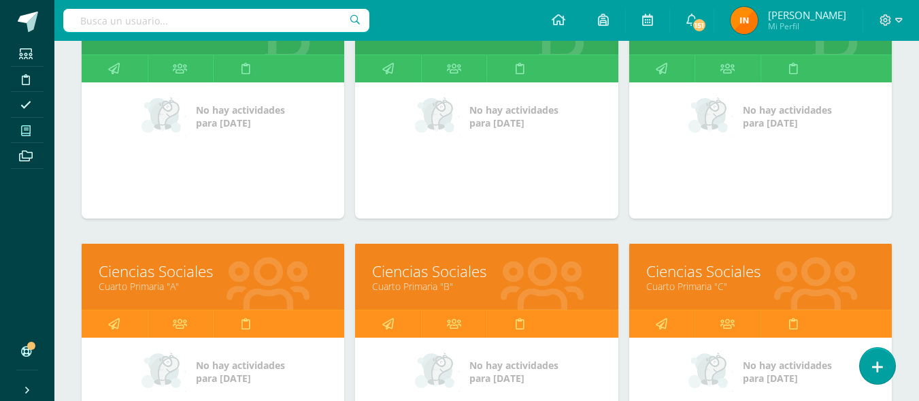
scroll to position [366, 0]
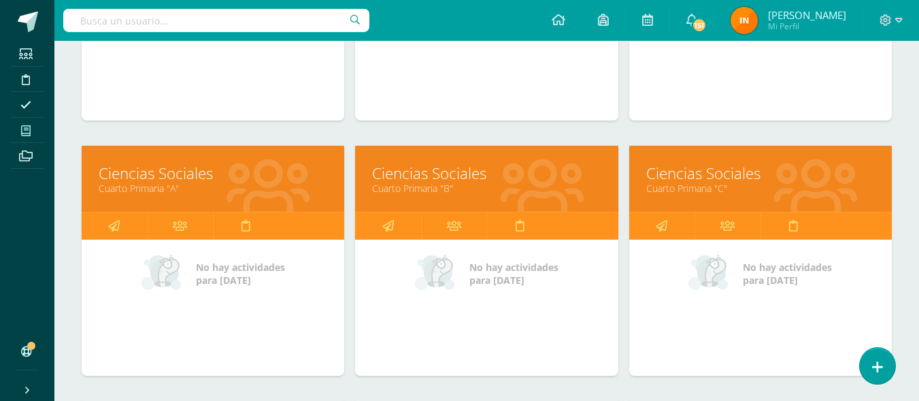
click at [207, 184] on link "Cuarto Primaria "A"" at bounding box center [213, 188] width 229 height 13
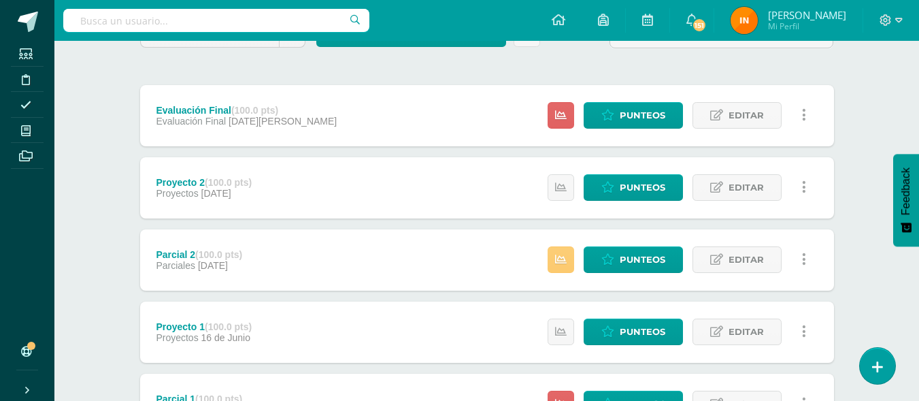
scroll to position [144, 0]
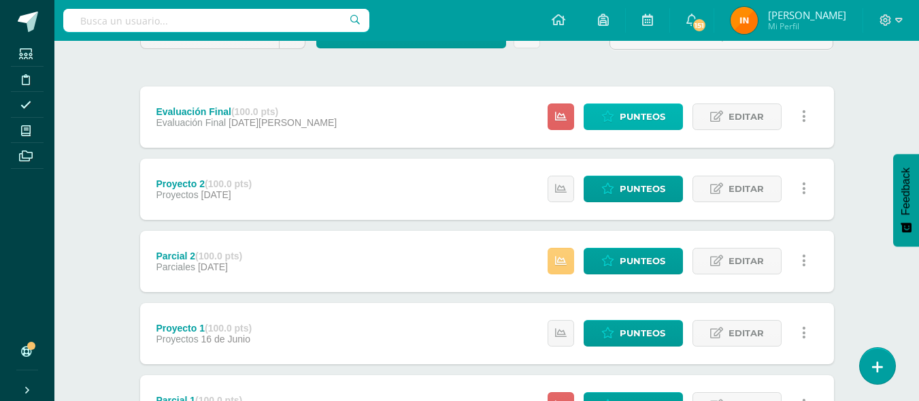
click at [626, 114] on span "Punteos" at bounding box center [643, 116] width 46 height 25
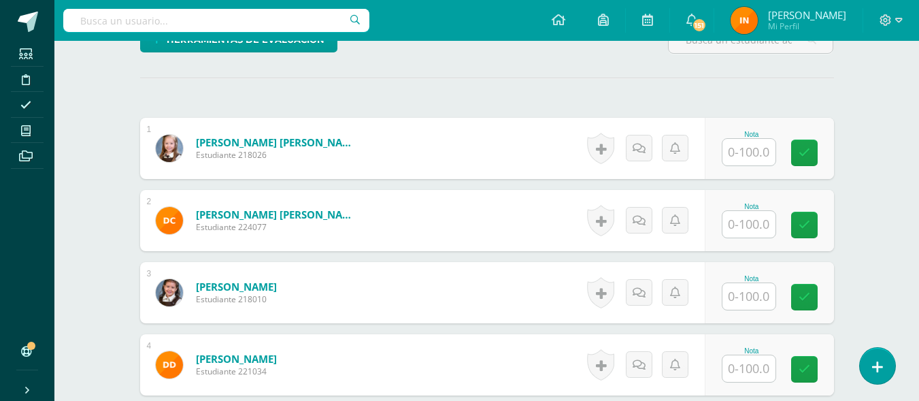
scroll to position [358, 0]
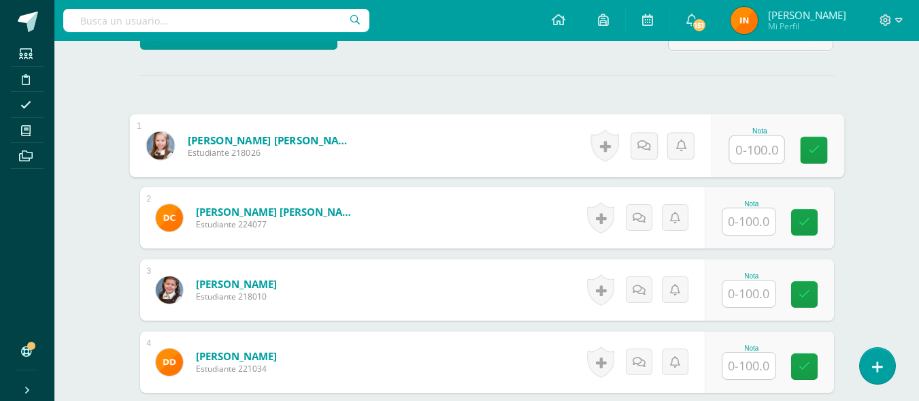
click at [757, 146] on input "text" at bounding box center [756, 149] width 54 height 27
type input "12"
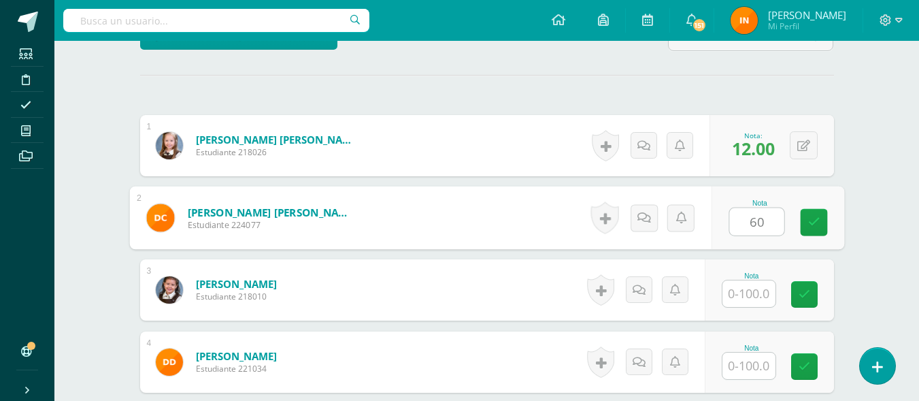
type input "60"
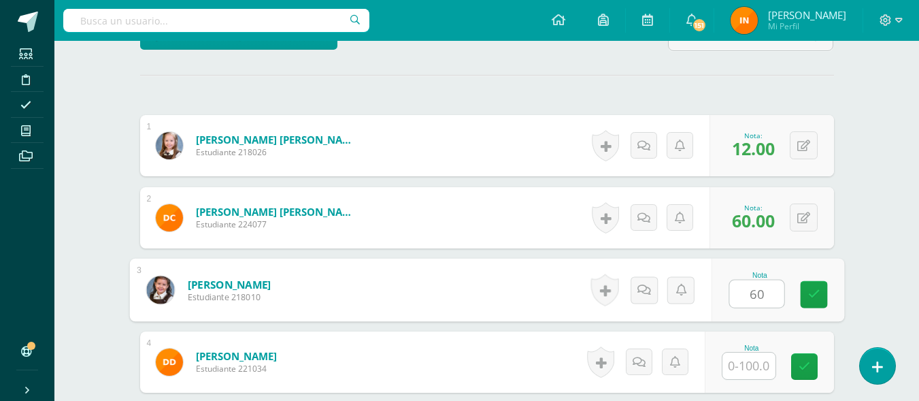
type input "60"
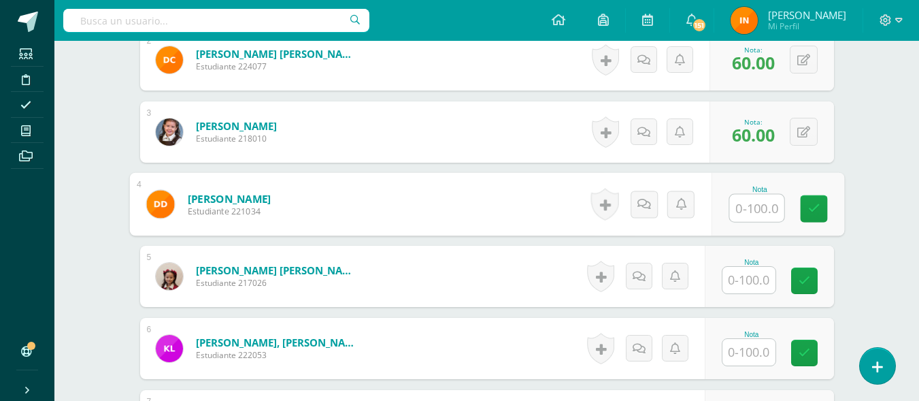
scroll to position [521, 0]
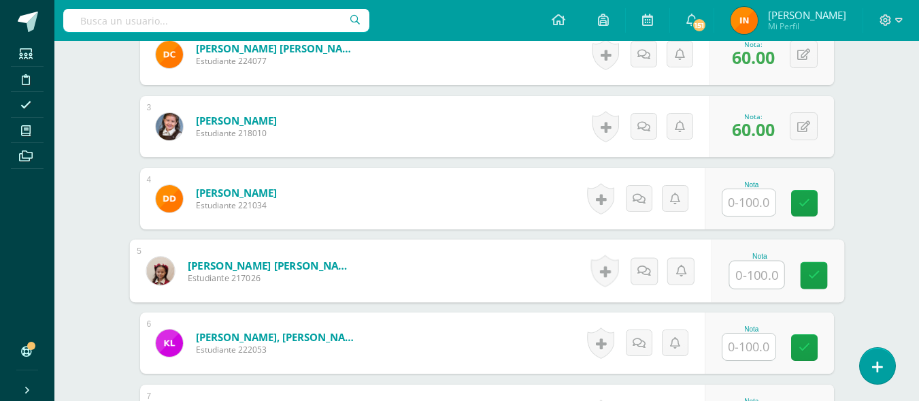
click at [744, 278] on input "text" at bounding box center [756, 274] width 54 height 27
type input "20"
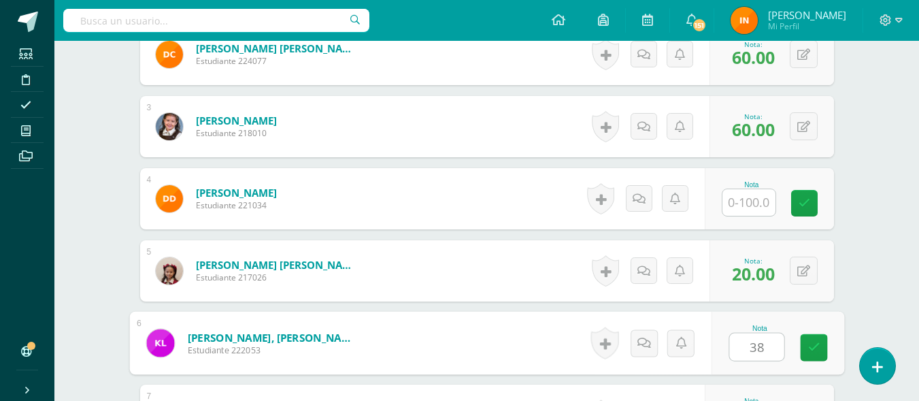
type input "38"
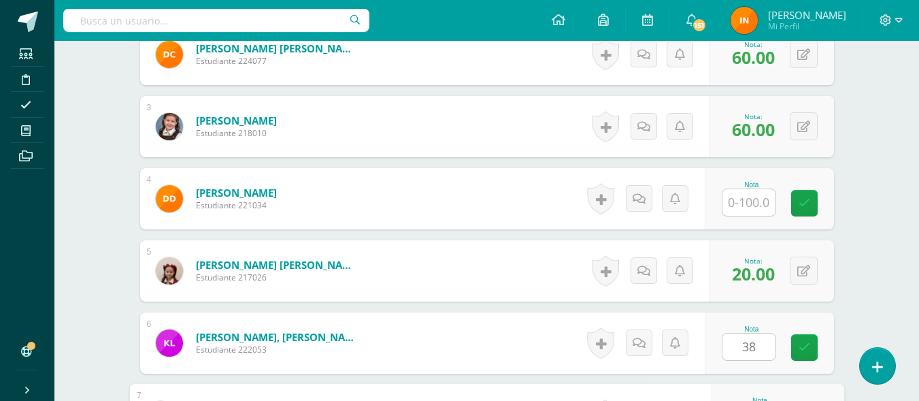
scroll to position [739, 0]
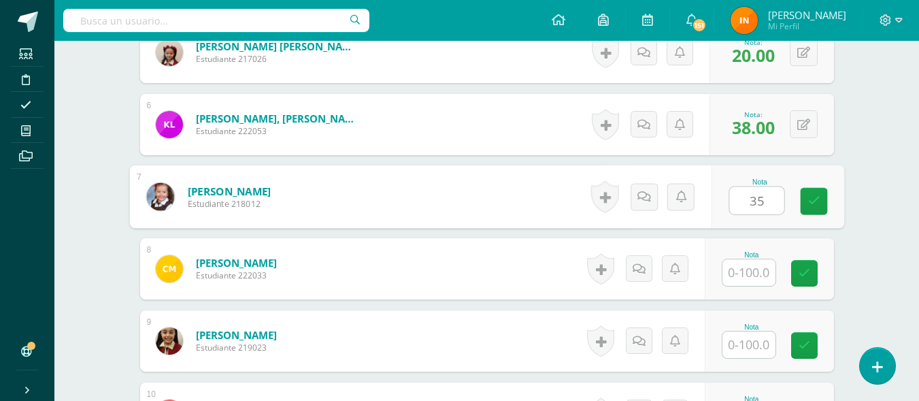
type input "35"
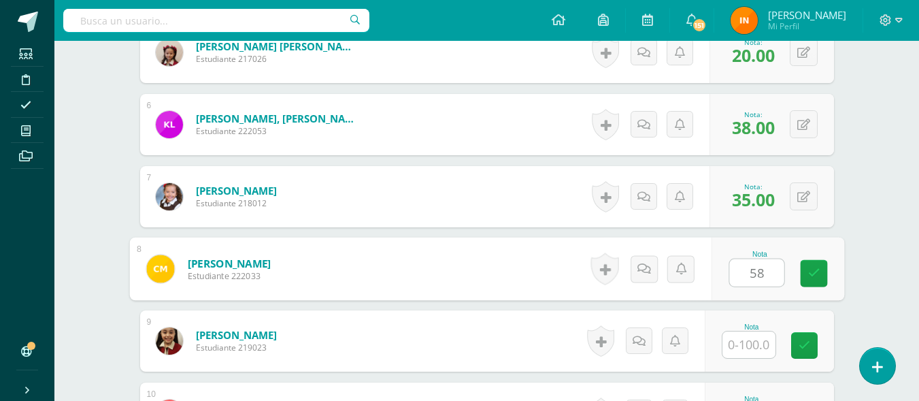
type input "58"
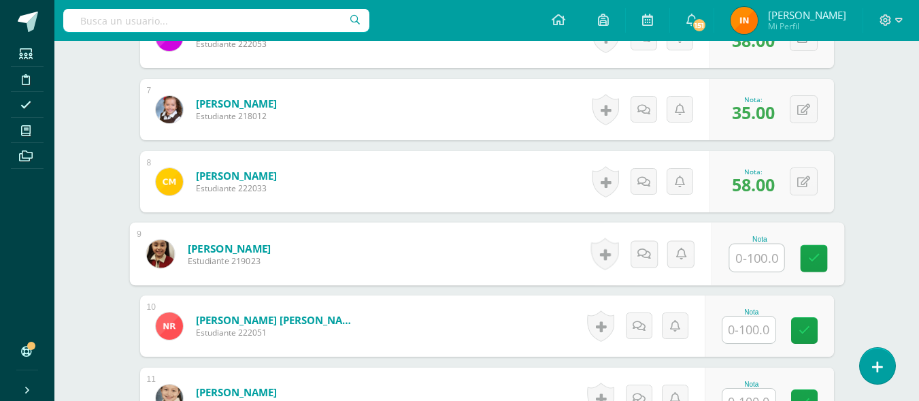
scroll to position [847, 0]
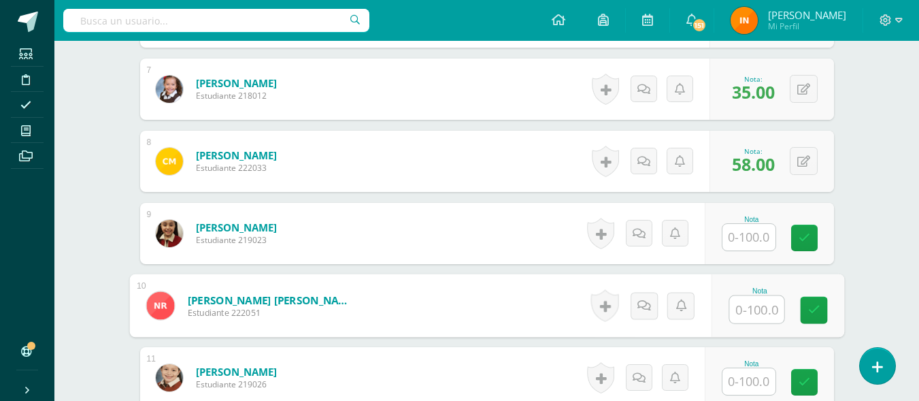
click at [750, 307] on input "text" at bounding box center [756, 309] width 54 height 27
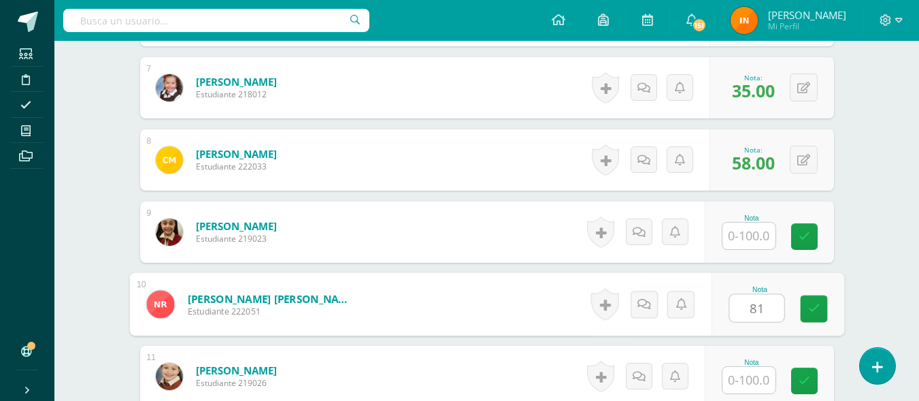
type input "81"
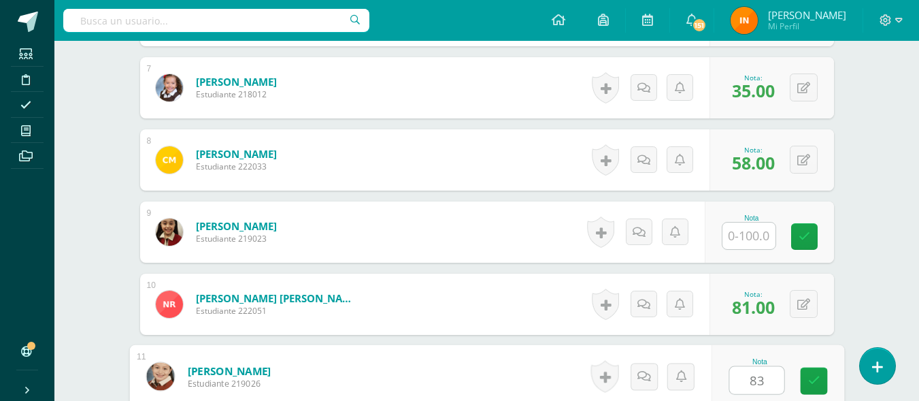
type input "83"
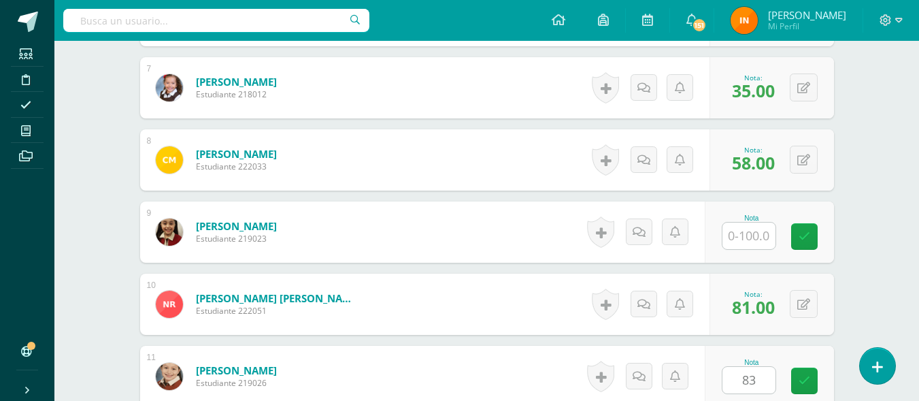
scroll to position [1100, 0]
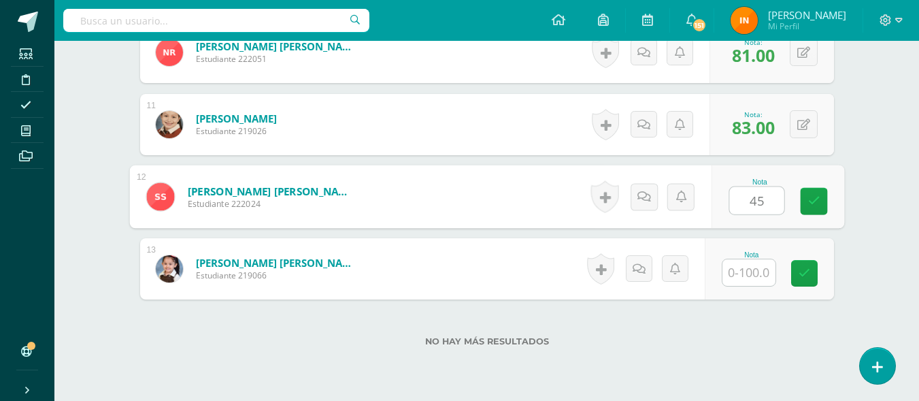
type input "45"
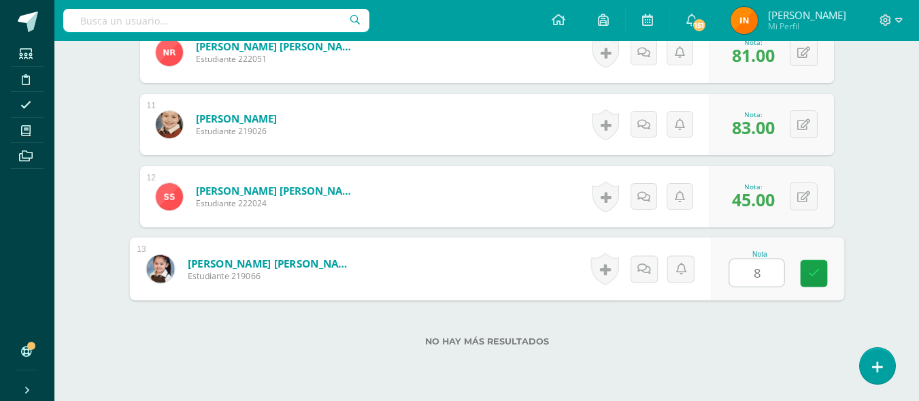
type input "80"
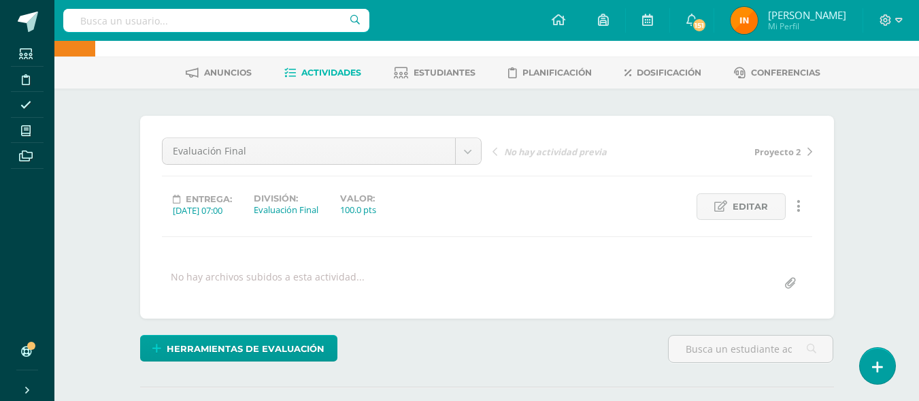
scroll to position [0, 0]
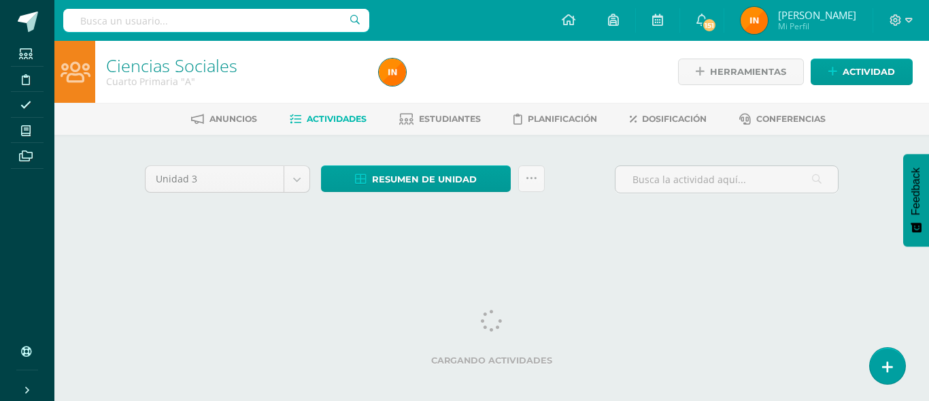
click at [352, 118] on span "Actividades" at bounding box center [337, 119] width 60 height 10
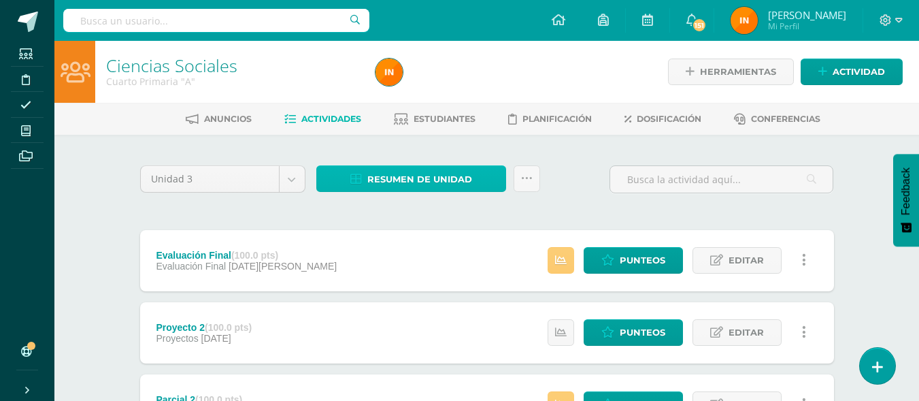
click at [402, 182] on span "Resumen de unidad" at bounding box center [419, 179] width 105 height 25
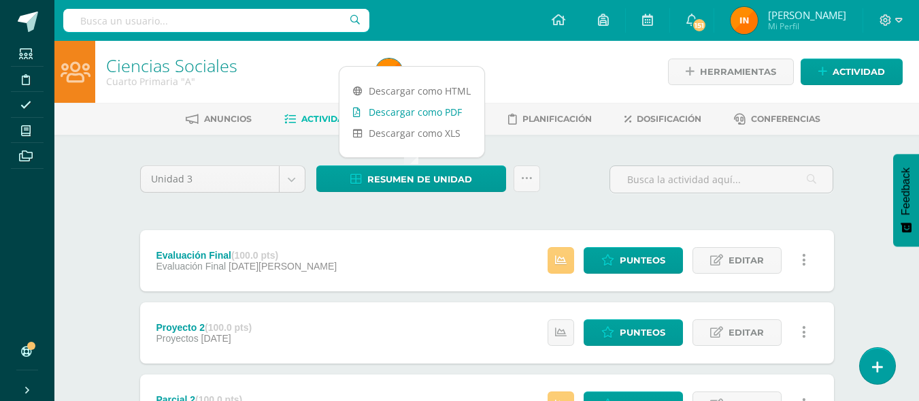
click at [420, 110] on link "Descargar como PDF" at bounding box center [411, 111] width 145 height 21
click at [622, 265] on span "Punteos" at bounding box center [643, 260] width 46 height 25
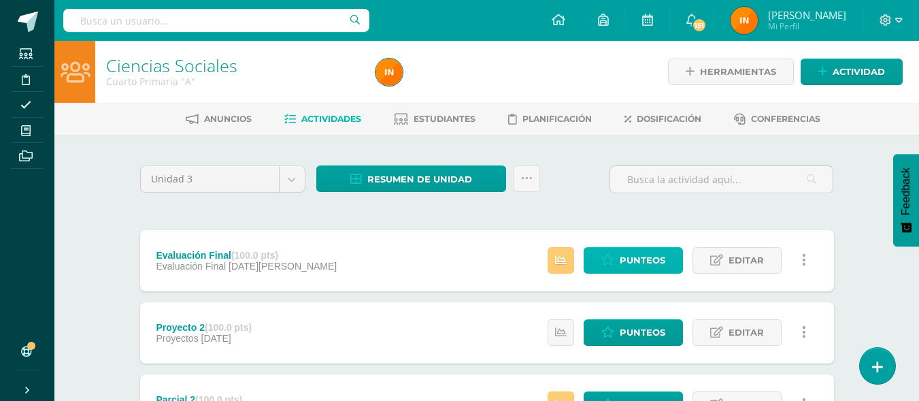
click at [627, 258] on span "Punteos" at bounding box center [643, 260] width 46 height 25
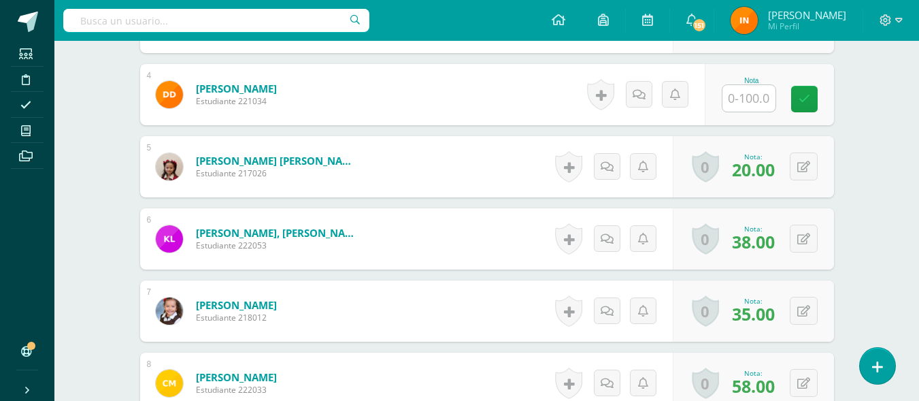
scroll to position [631, 0]
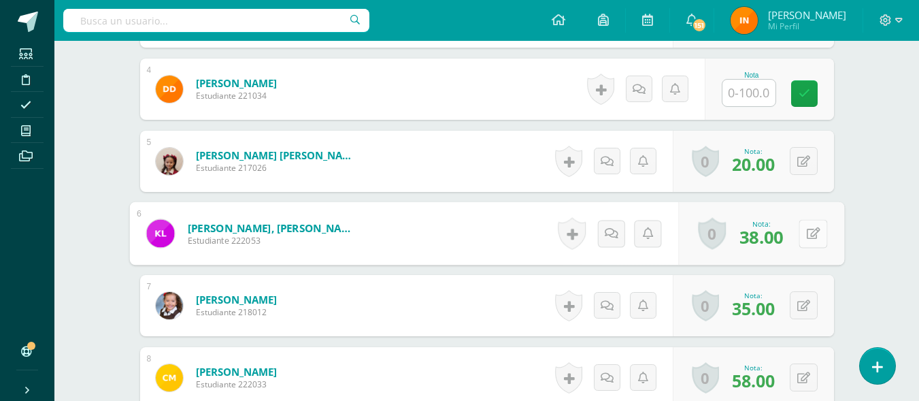
click at [799, 237] on button at bounding box center [813, 233] width 29 height 29
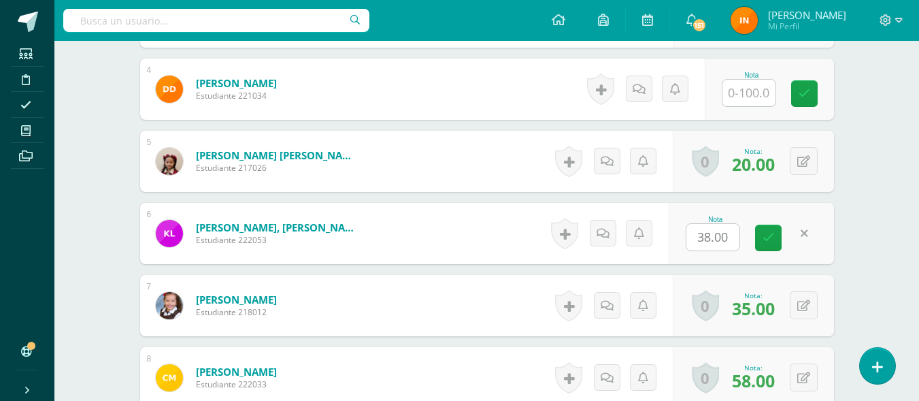
click at [805, 232] on link at bounding box center [804, 233] width 27 height 27
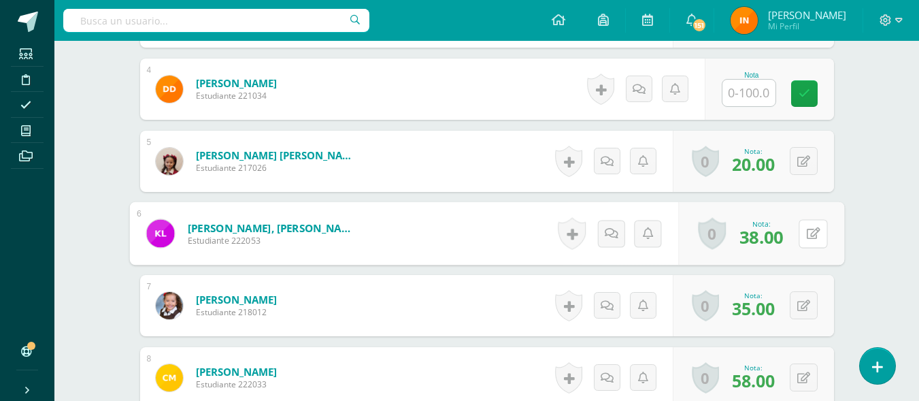
click at [805, 232] on button at bounding box center [813, 233] width 29 height 29
type input "40"
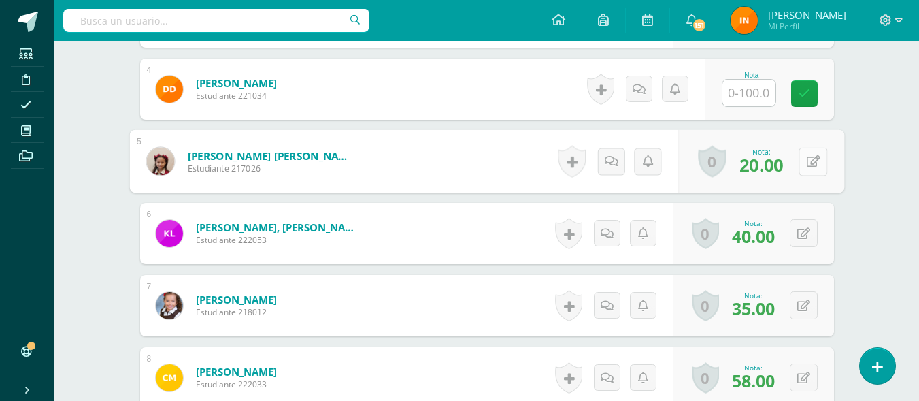
click at [802, 169] on button at bounding box center [813, 161] width 29 height 29
type input "25"
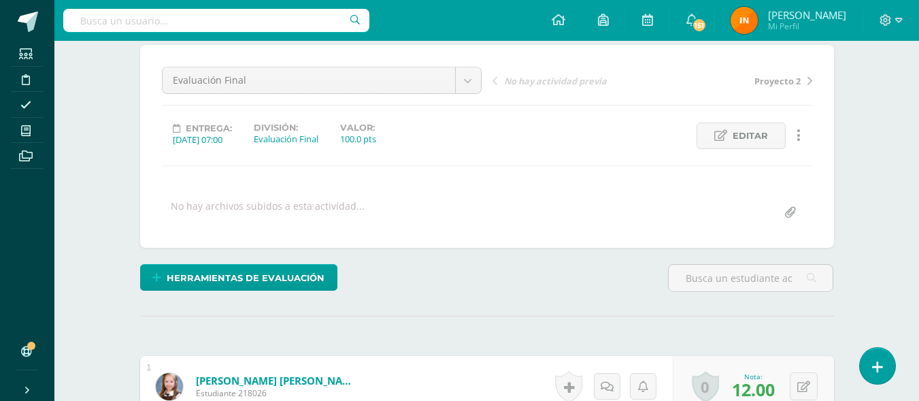
scroll to position [0, 0]
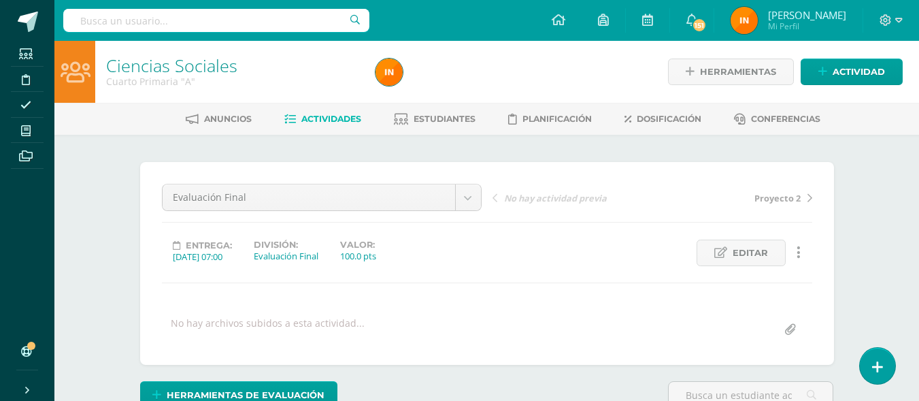
click at [322, 113] on link "Actividades" at bounding box center [322, 119] width 77 height 22
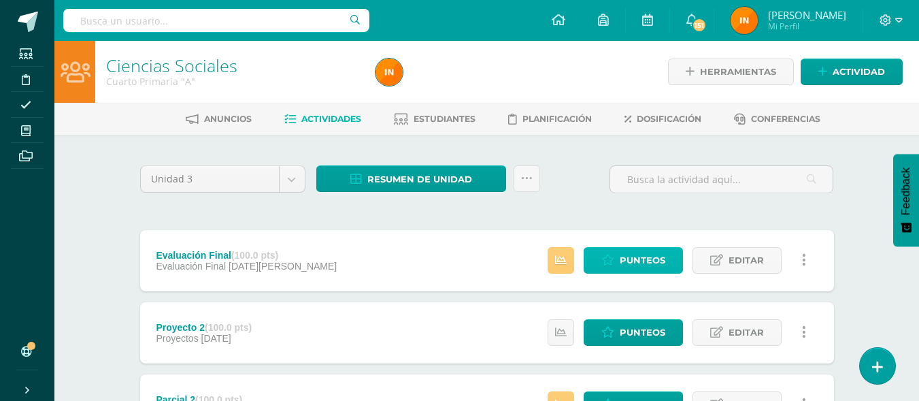
click at [639, 257] on span "Punteos" at bounding box center [643, 260] width 46 height 25
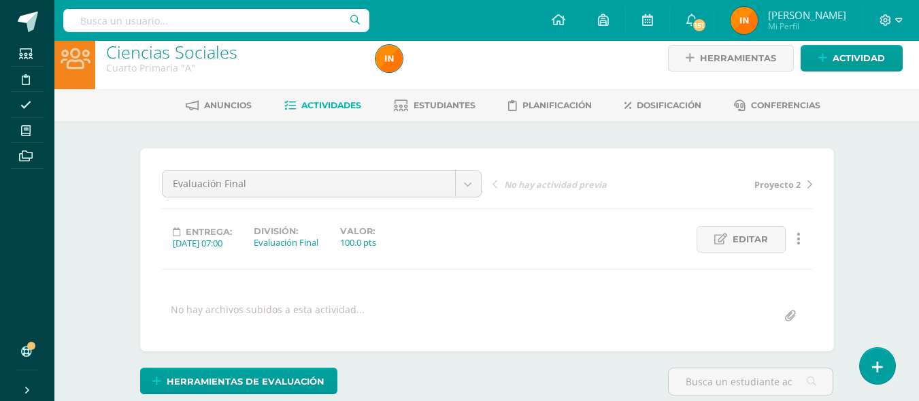
scroll to position [14, 0]
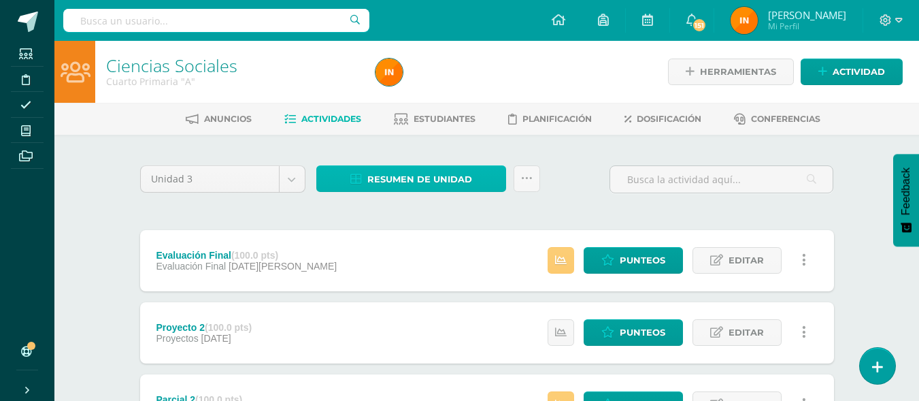
click at [477, 181] on link "Resumen de unidad" at bounding box center [411, 178] width 190 height 27
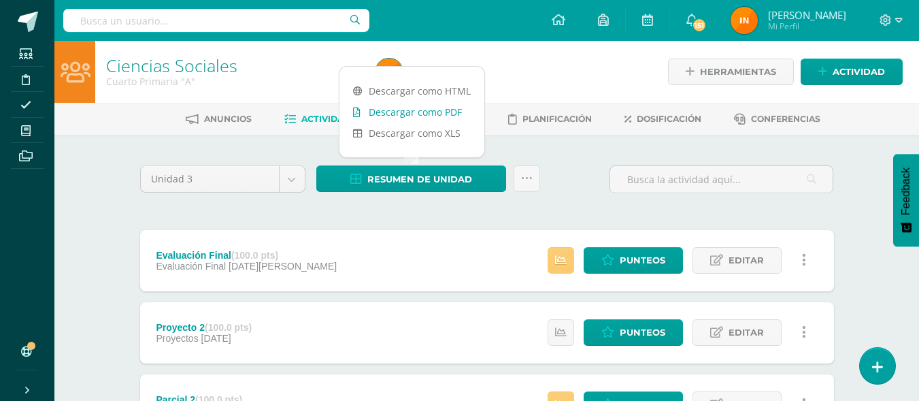
click at [454, 114] on link "Descargar como PDF" at bounding box center [411, 111] width 145 height 21
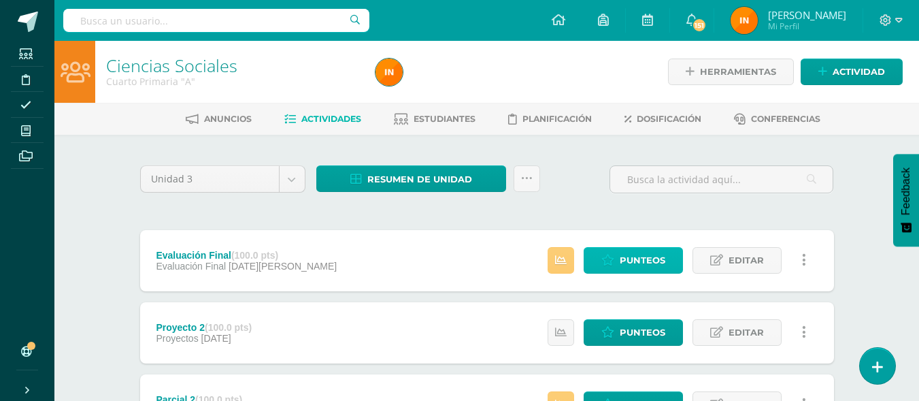
click at [631, 262] on span "Punteos" at bounding box center [643, 260] width 46 height 25
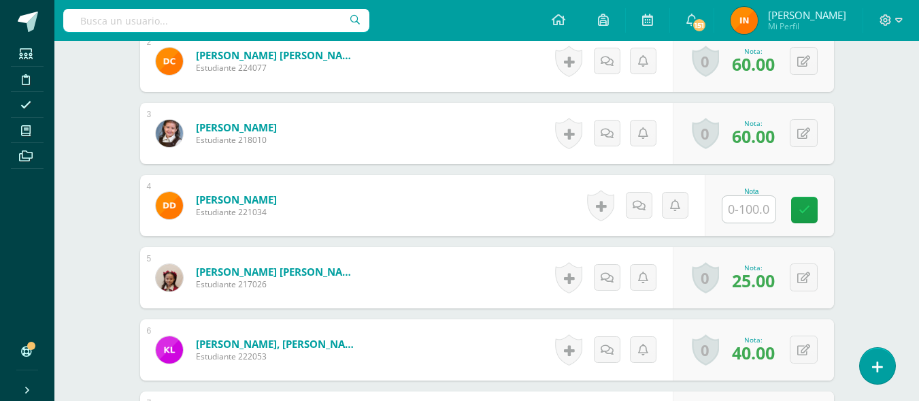
scroll to position [526, 0]
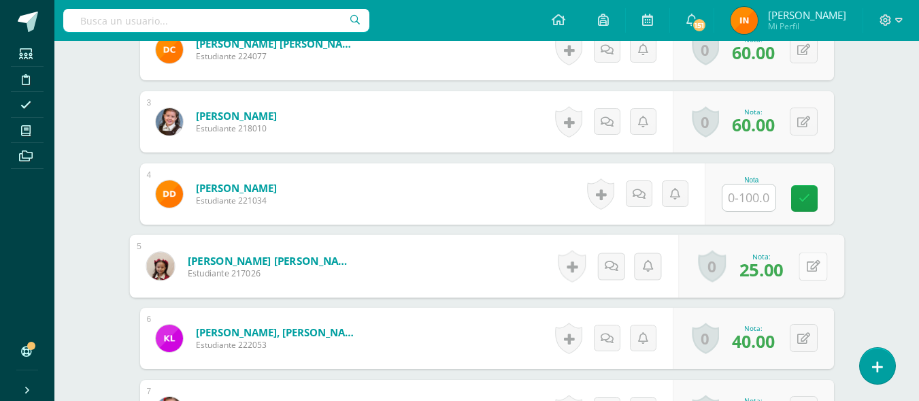
click at [812, 261] on button at bounding box center [813, 266] width 29 height 29
type input "28"
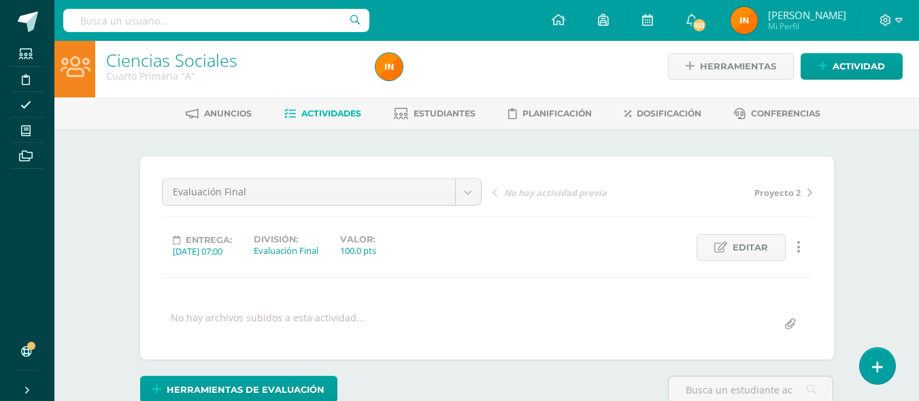
scroll to position [0, 0]
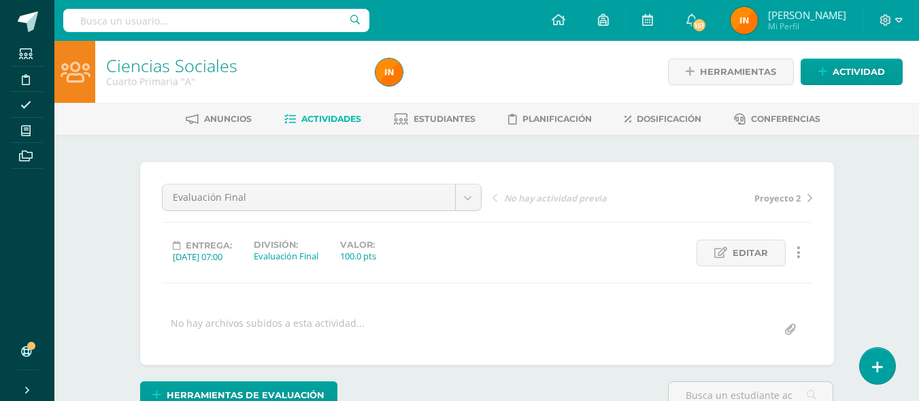
click at [329, 116] on span "Actividades" at bounding box center [331, 119] width 60 height 10
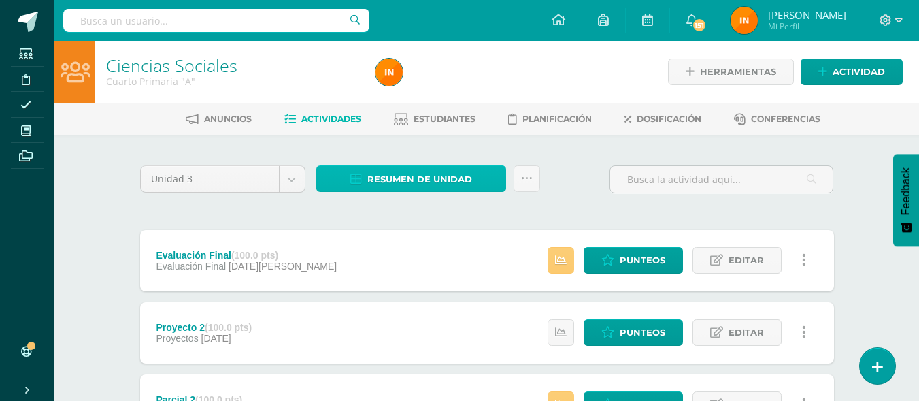
click at [477, 180] on link "Resumen de unidad" at bounding box center [411, 178] width 190 height 27
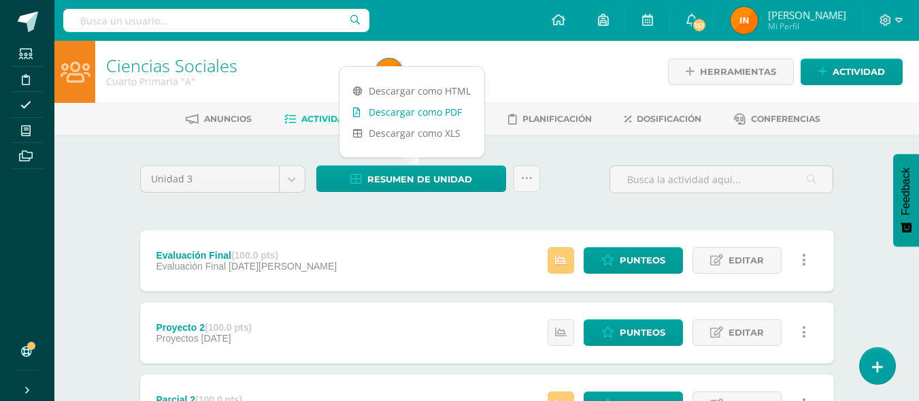
click at [456, 116] on link "Descargar como PDF" at bounding box center [411, 111] width 145 height 21
click at [624, 265] on span "Punteos" at bounding box center [643, 260] width 46 height 25
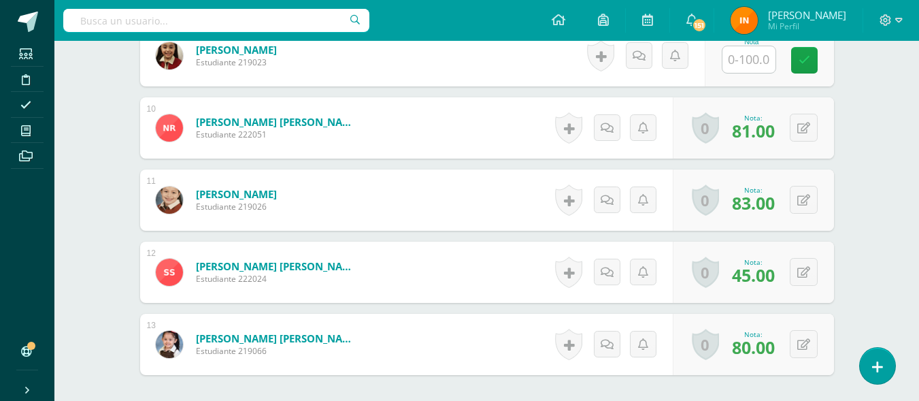
scroll to position [1027, 0]
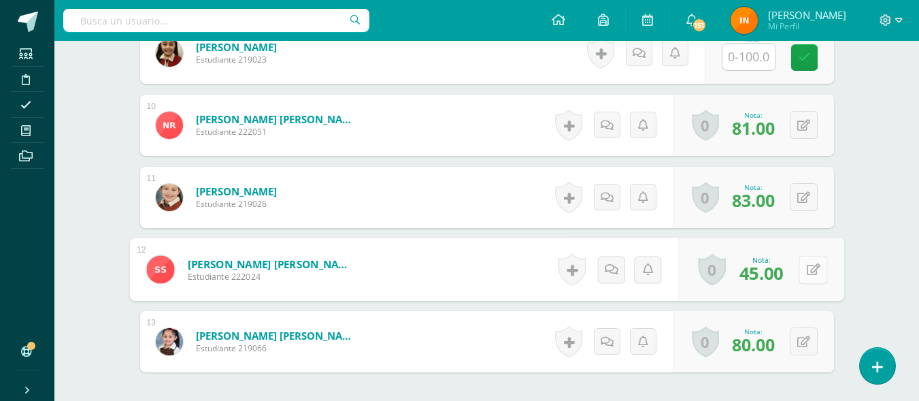
click at [804, 271] on button at bounding box center [813, 269] width 29 height 29
type input "46"
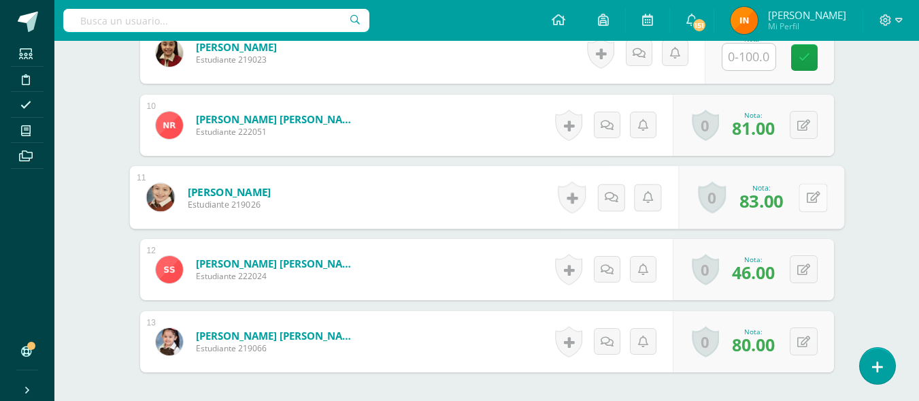
click at [806, 195] on icon at bounding box center [813, 197] width 14 height 12
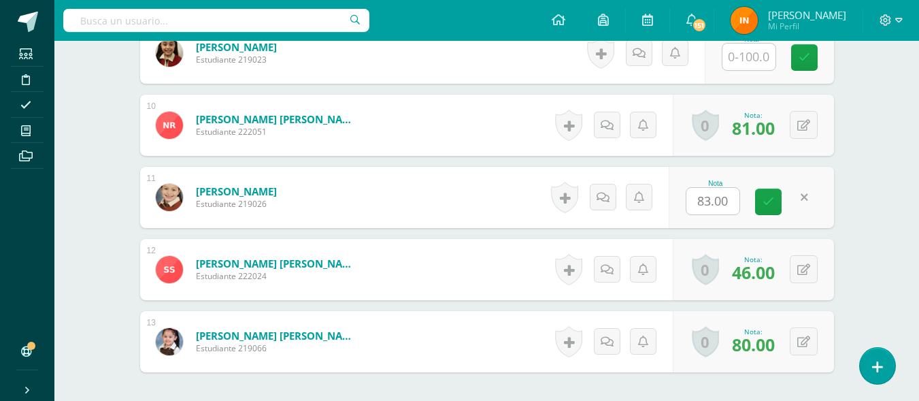
click at [805, 195] on link at bounding box center [804, 197] width 27 height 27
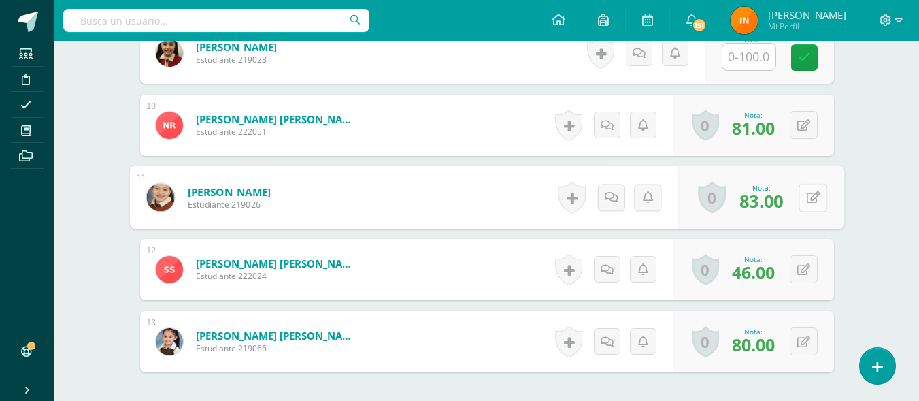
click at [805, 195] on button at bounding box center [813, 197] width 29 height 29
type input "85"
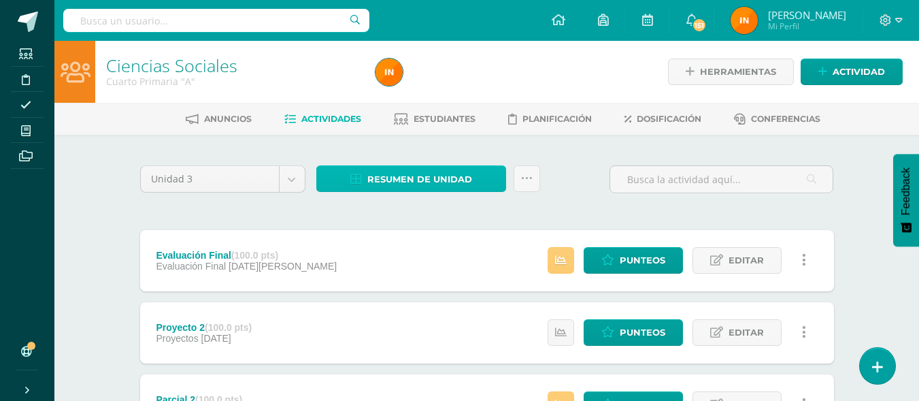
click at [429, 180] on span "Resumen de unidad" at bounding box center [419, 179] width 105 height 25
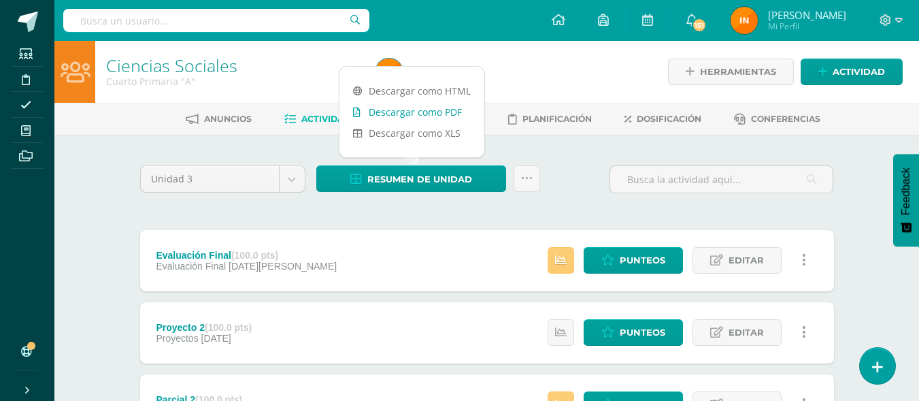
click at [443, 116] on link "Descargar como PDF" at bounding box center [411, 111] width 145 height 21
click at [650, 254] on span "Punteos" at bounding box center [643, 260] width 46 height 25
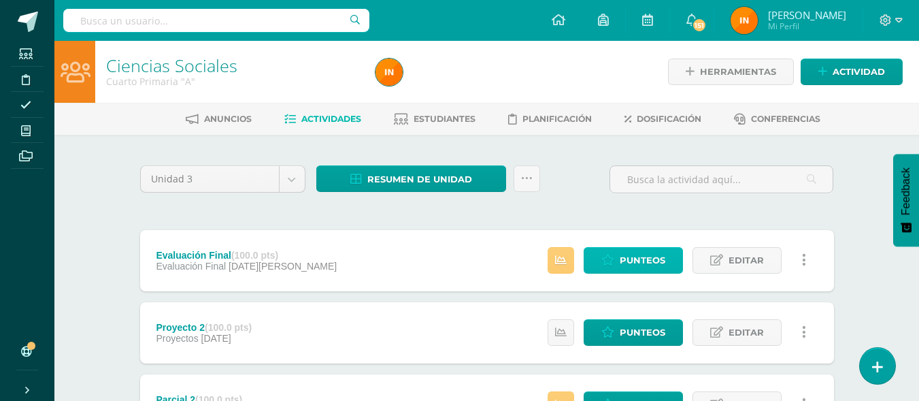
click at [650, 254] on span "Punteos" at bounding box center [643, 260] width 46 height 25
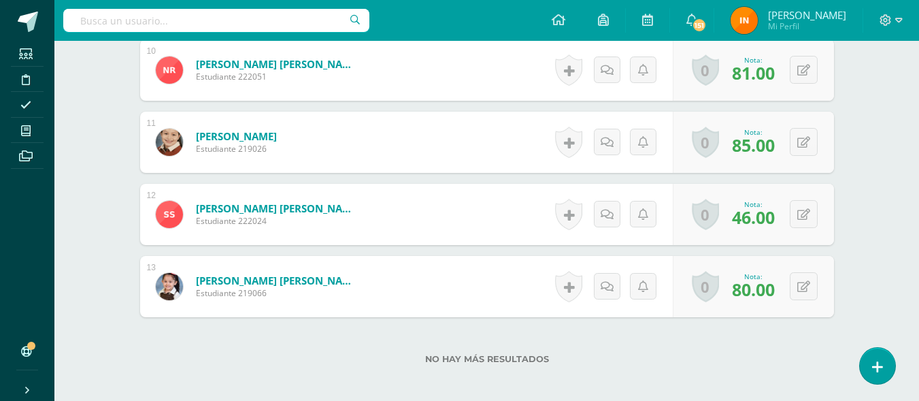
scroll to position [1088, 0]
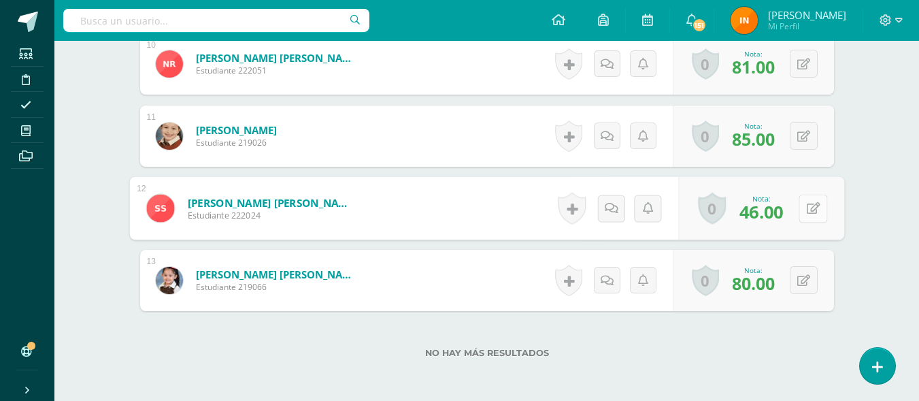
click at [805, 208] on button at bounding box center [813, 208] width 29 height 29
type input "47"
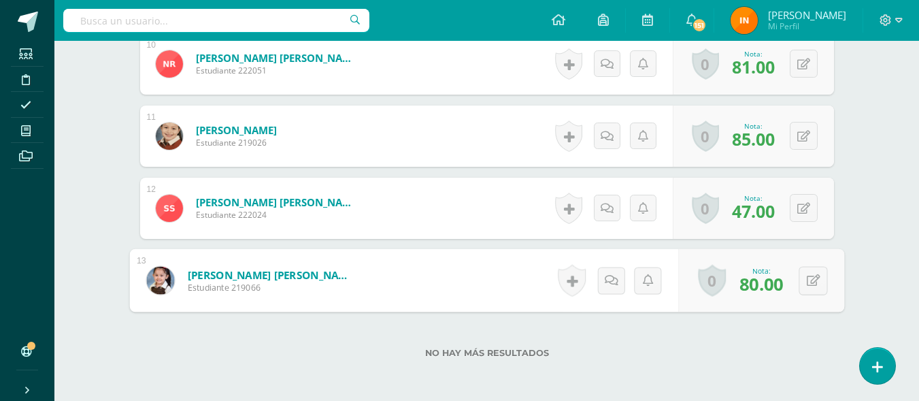
click at [156, 268] on link at bounding box center [165, 280] width 39 height 28
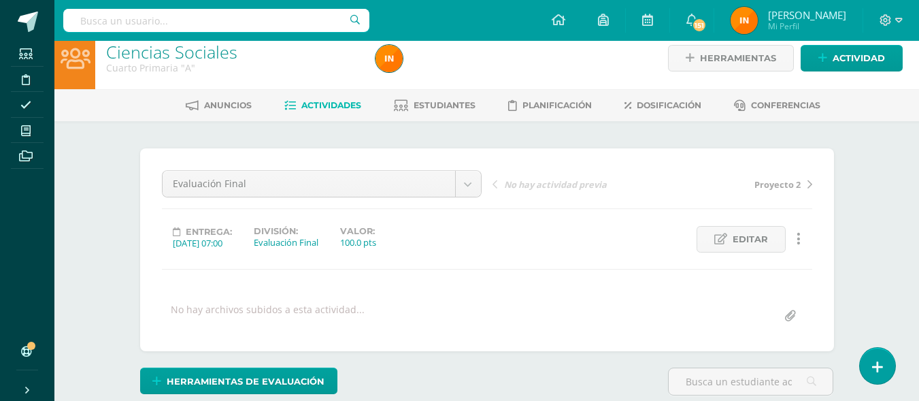
scroll to position [14, 0]
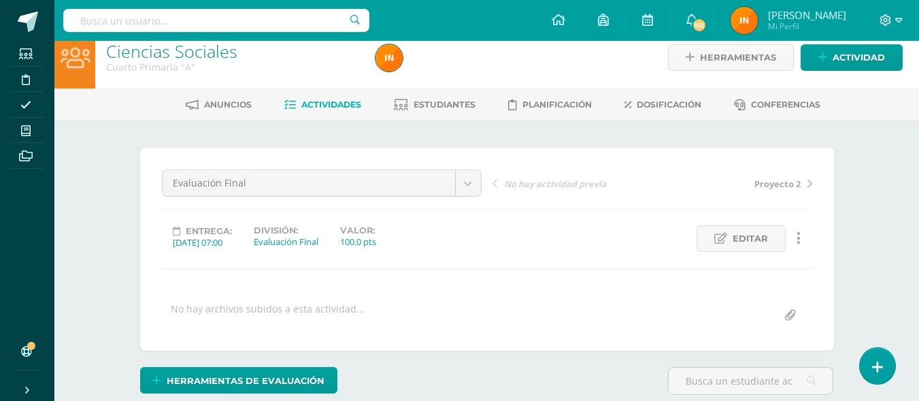
click at [341, 104] on span "Actividades" at bounding box center [331, 104] width 60 height 10
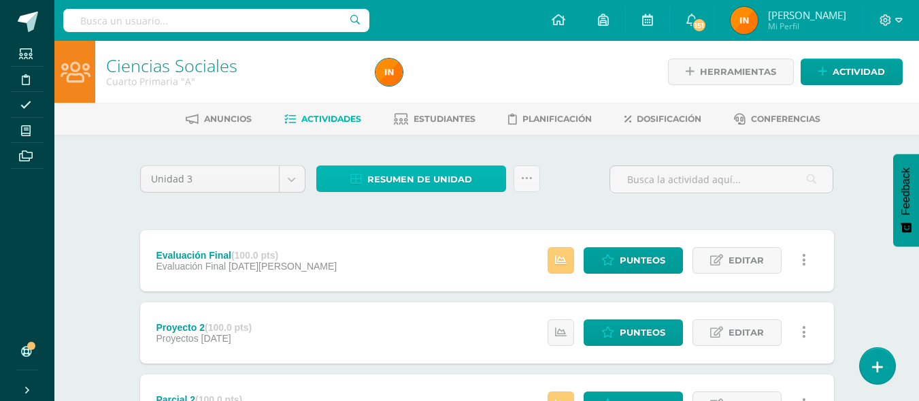
click at [455, 183] on span "Resumen de unidad" at bounding box center [419, 179] width 105 height 25
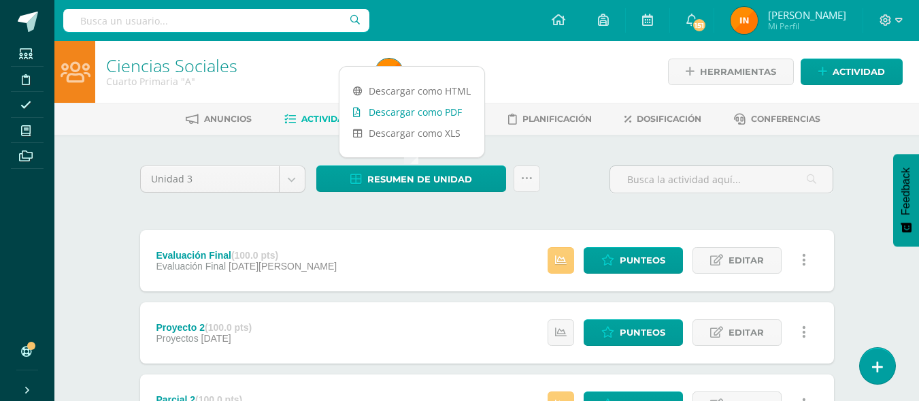
click at [436, 112] on link "Descargar como PDF" at bounding box center [411, 111] width 145 height 21
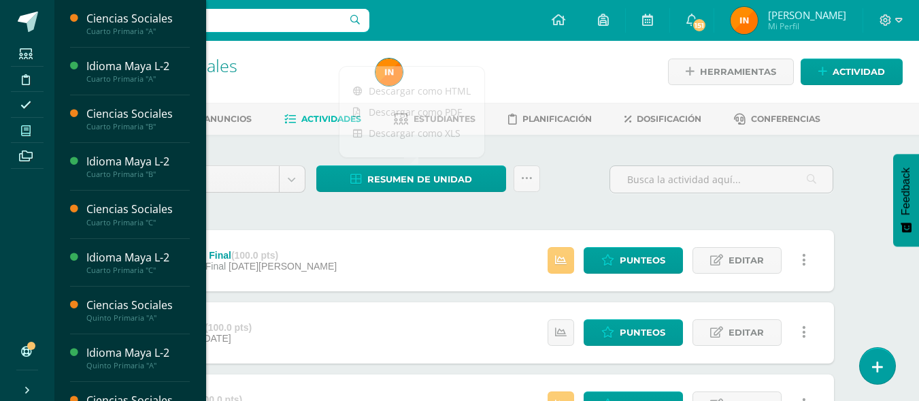
click at [22, 135] on icon at bounding box center [26, 130] width 10 height 11
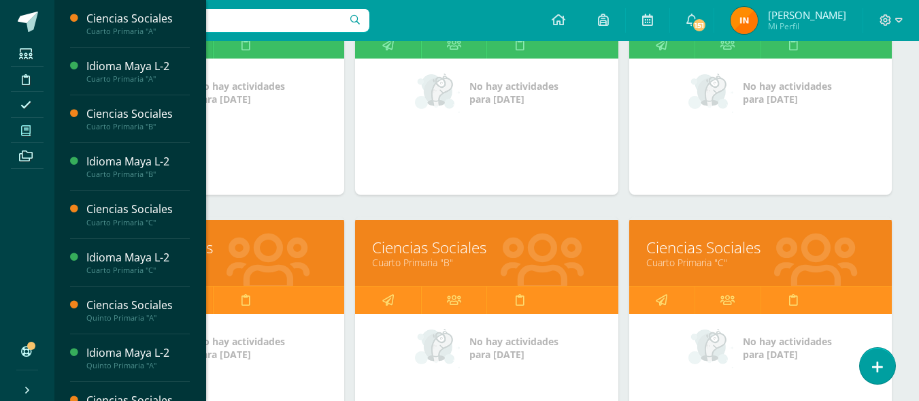
scroll to position [354, 0]
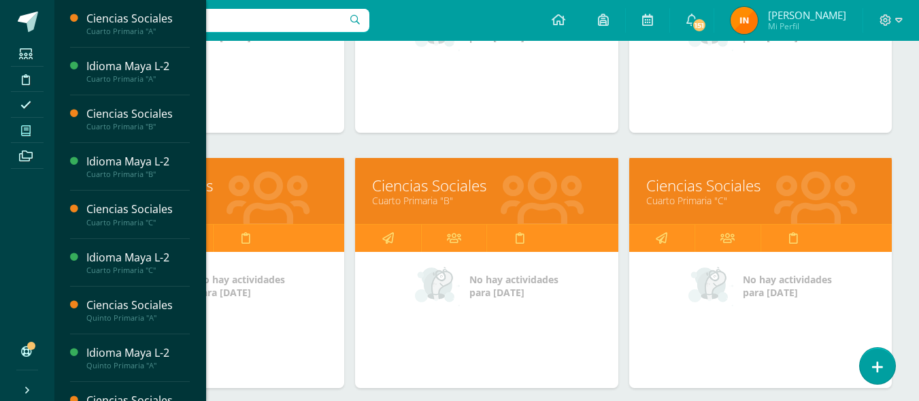
click at [499, 190] on link "Ciencias Sociales" at bounding box center [486, 185] width 229 height 21
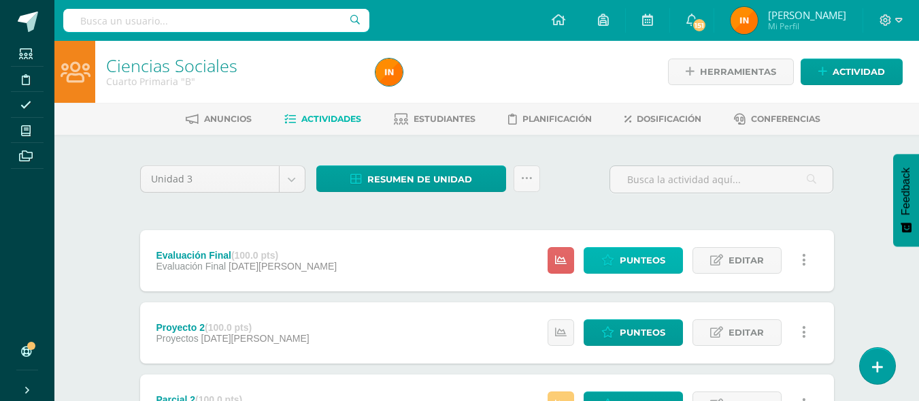
click at [624, 265] on span "Punteos" at bounding box center [643, 260] width 46 height 25
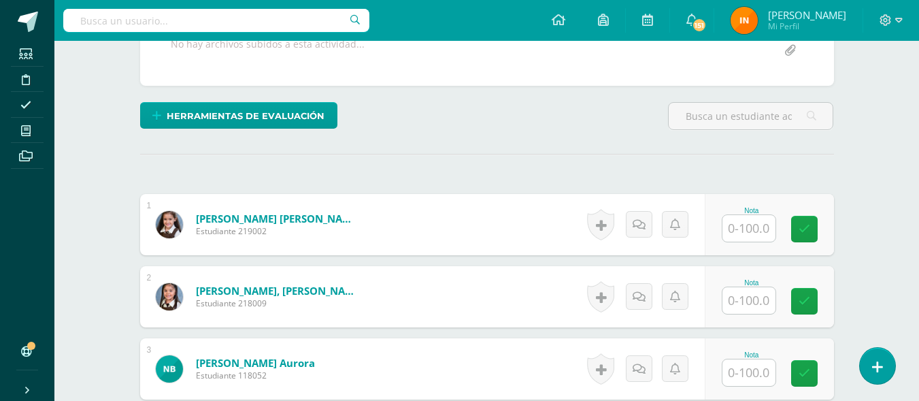
scroll to position [422, 0]
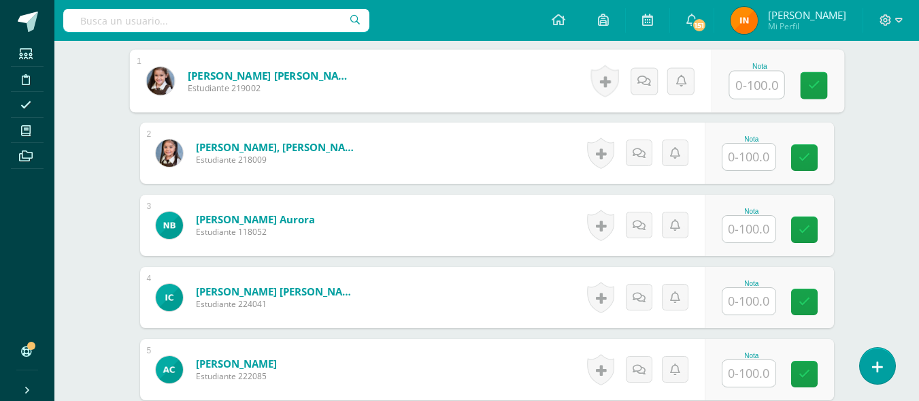
click at [751, 82] on input "text" at bounding box center [756, 84] width 54 height 27
type input "13"
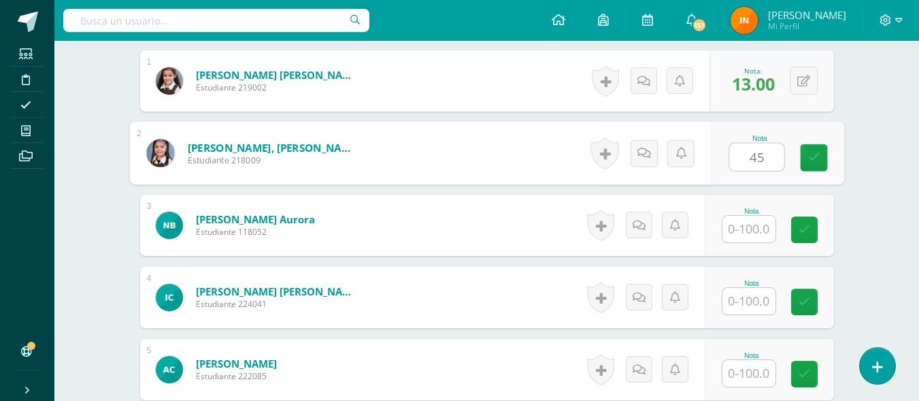
type input "45"
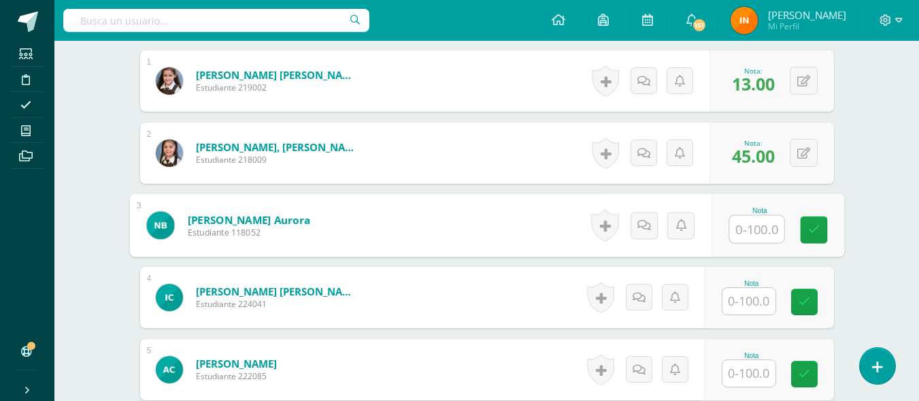
type input "3"
type input "03"
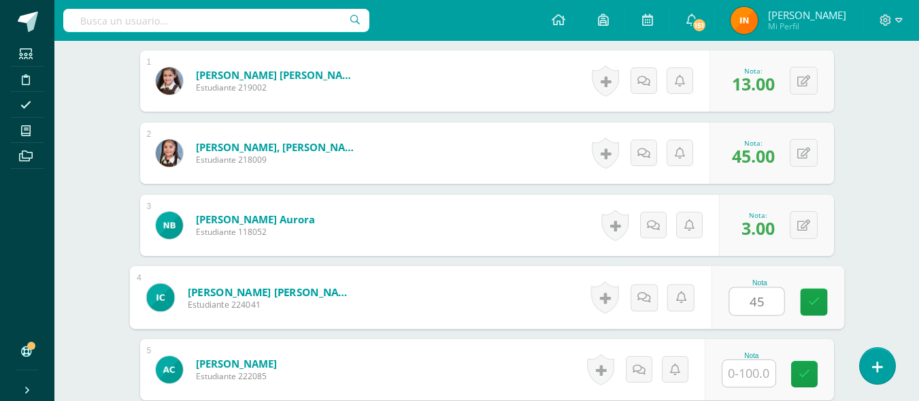
type input "45"
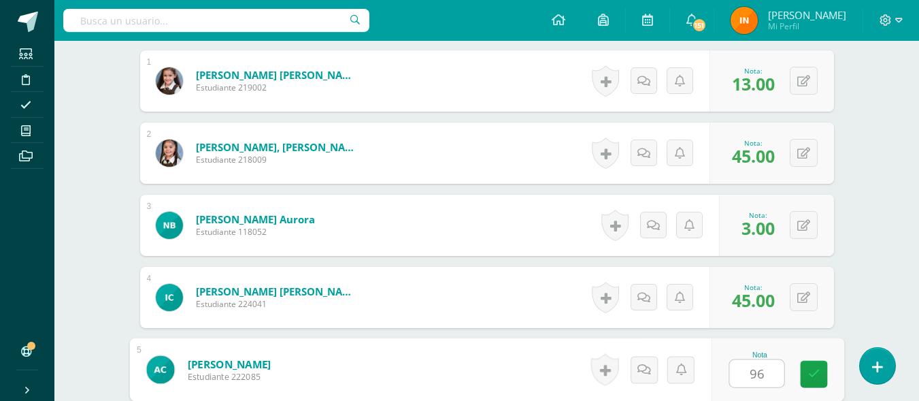
type input "96"
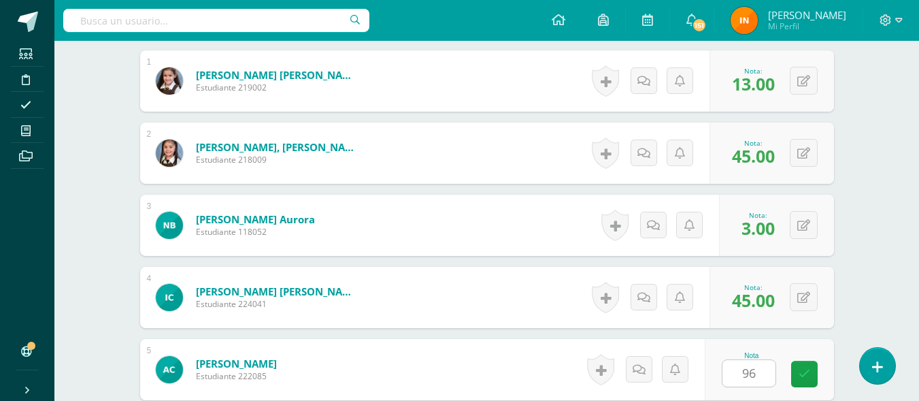
scroll to position [667, 0]
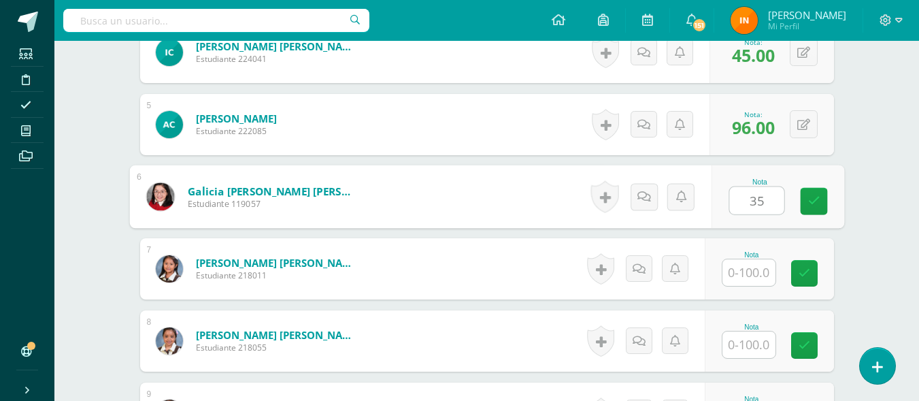
type input "35"
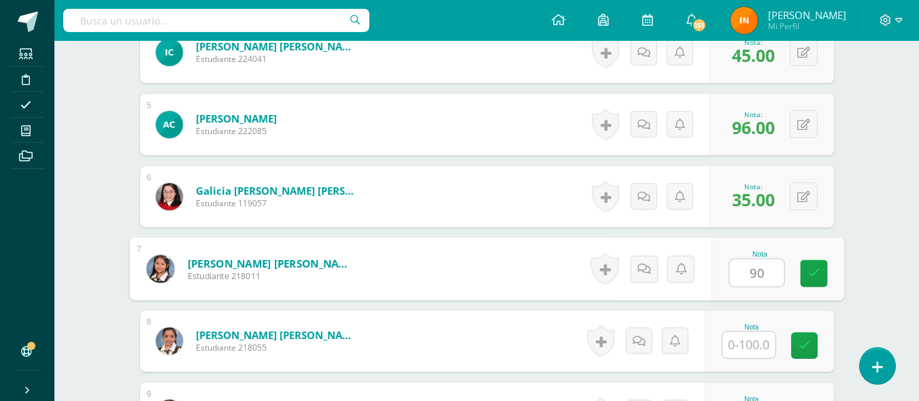
type input "90"
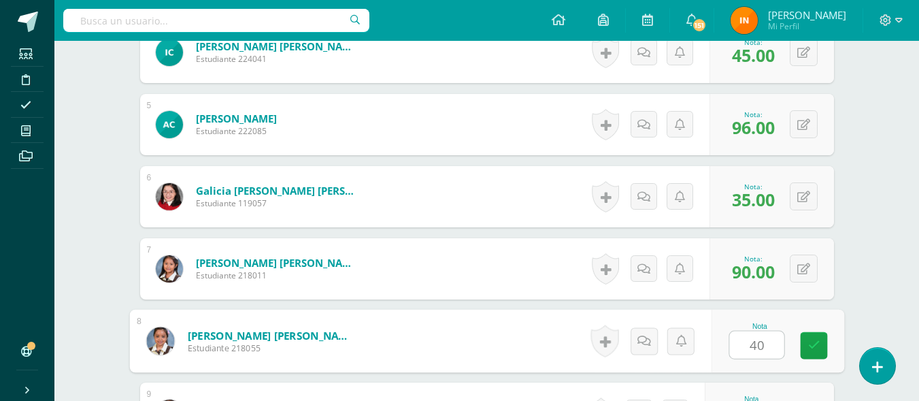
type input "40"
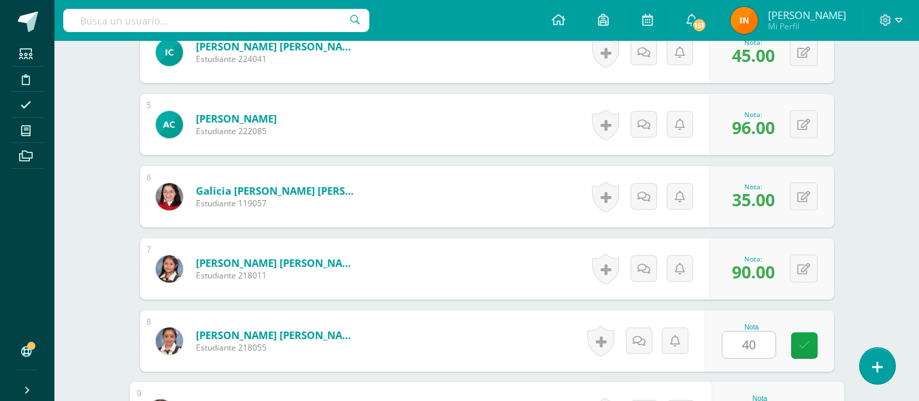
scroll to position [884, 0]
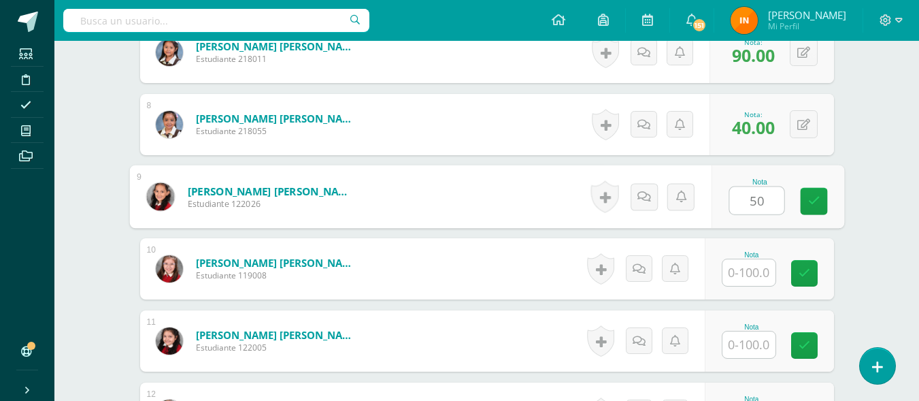
type input "50"
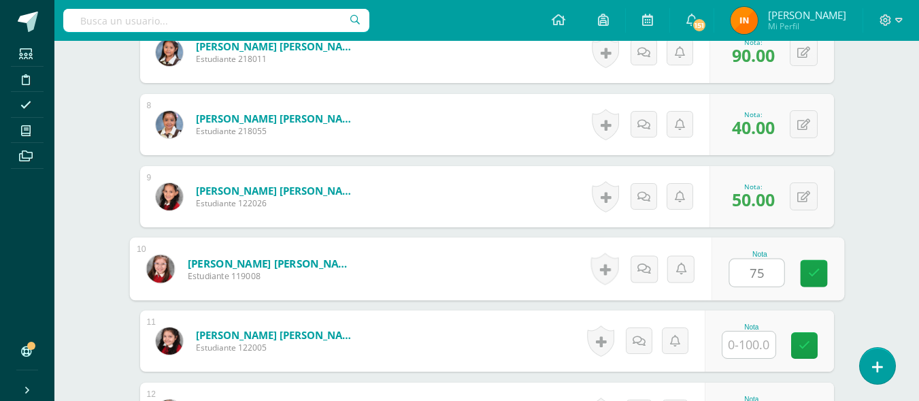
type input "75"
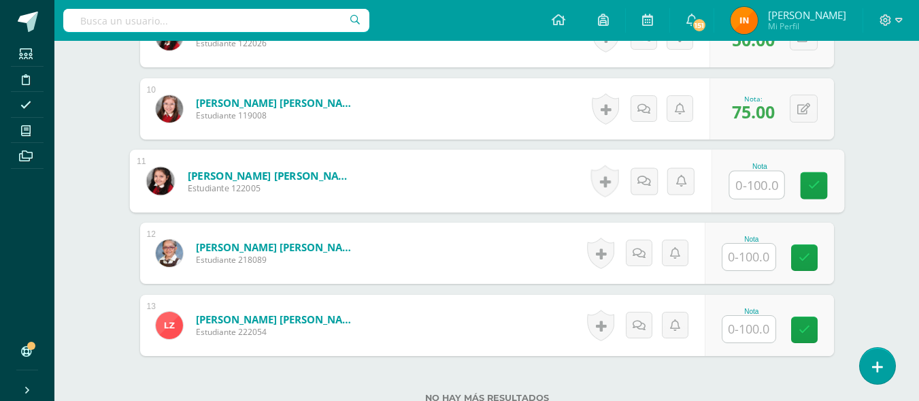
scroll to position [1047, 0]
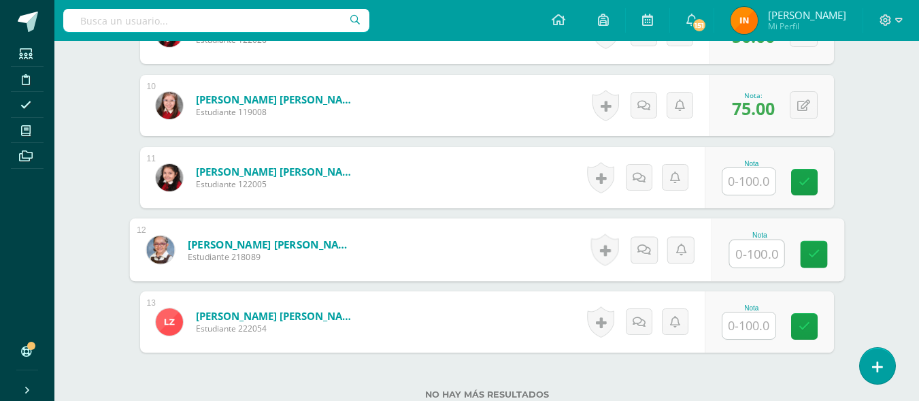
click at [756, 248] on input "text" at bounding box center [756, 253] width 54 height 27
type input "94"
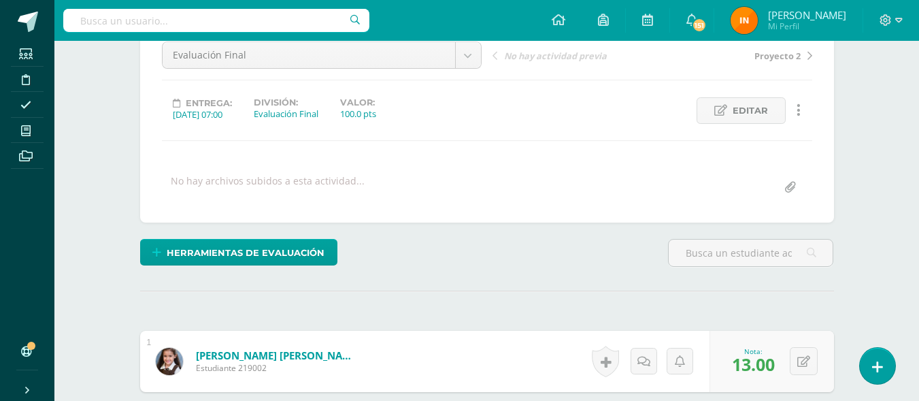
scroll to position [0, 0]
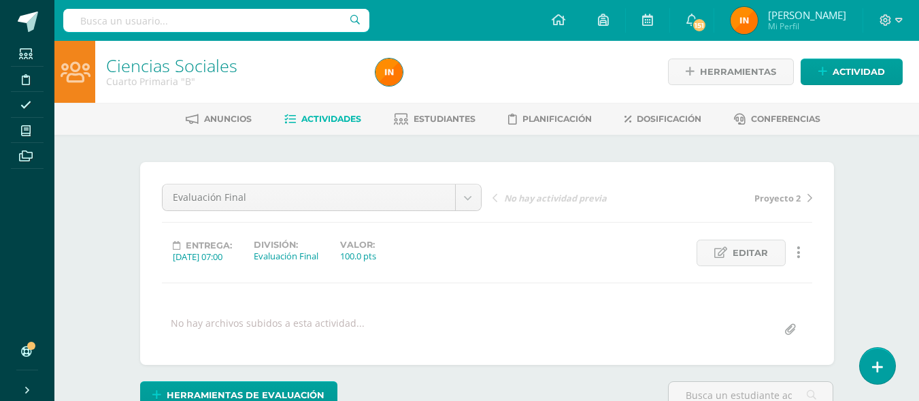
click at [310, 119] on span "Actividades" at bounding box center [331, 119] width 60 height 10
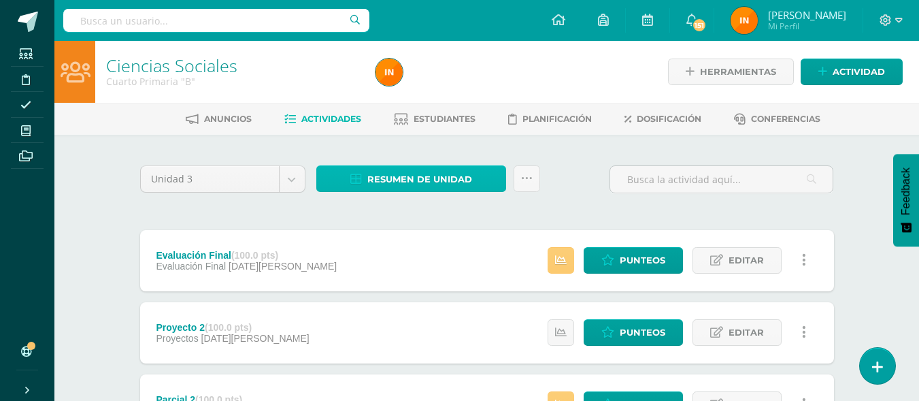
click at [486, 175] on link "Resumen de unidad" at bounding box center [411, 178] width 190 height 27
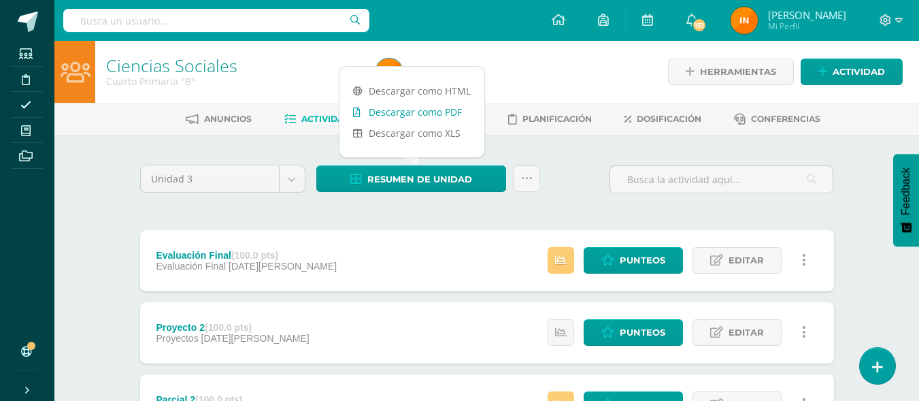
click at [422, 116] on link "Descargar como PDF" at bounding box center [411, 111] width 145 height 21
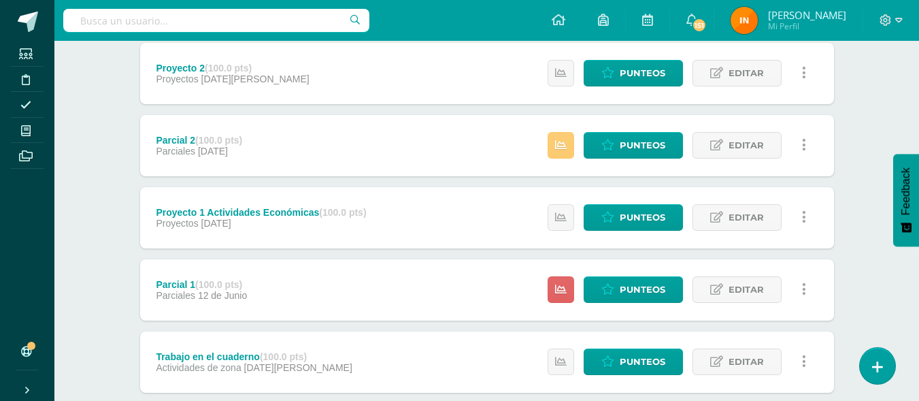
scroll to position [262, 0]
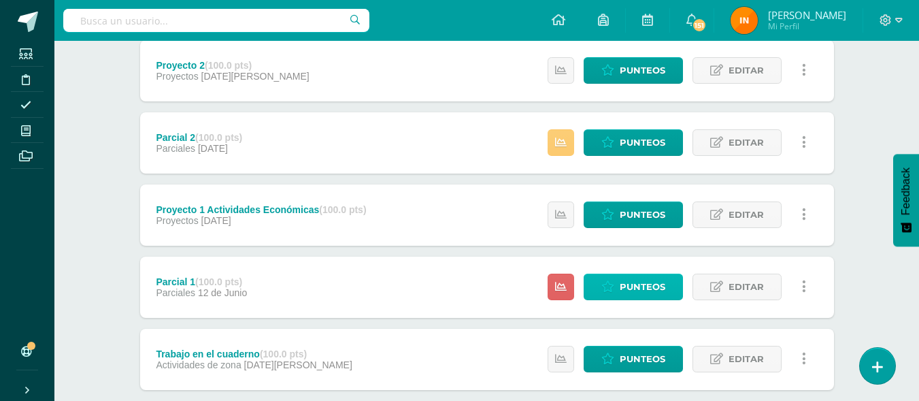
click at [628, 292] on span "Punteos" at bounding box center [643, 286] width 46 height 25
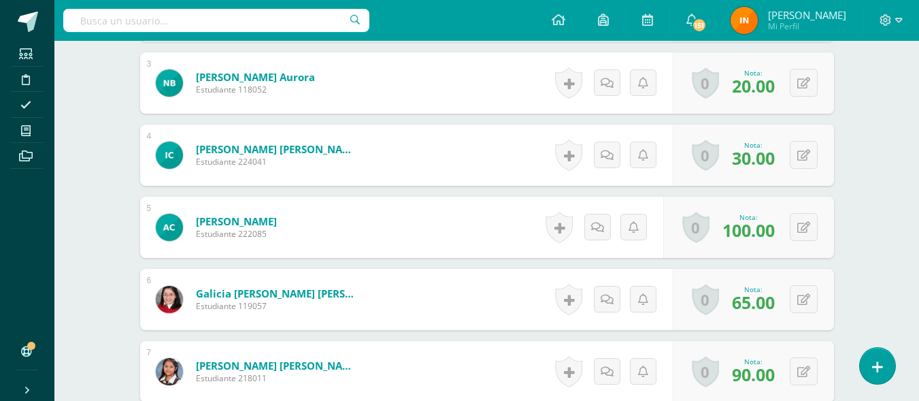
scroll to position [570, 0]
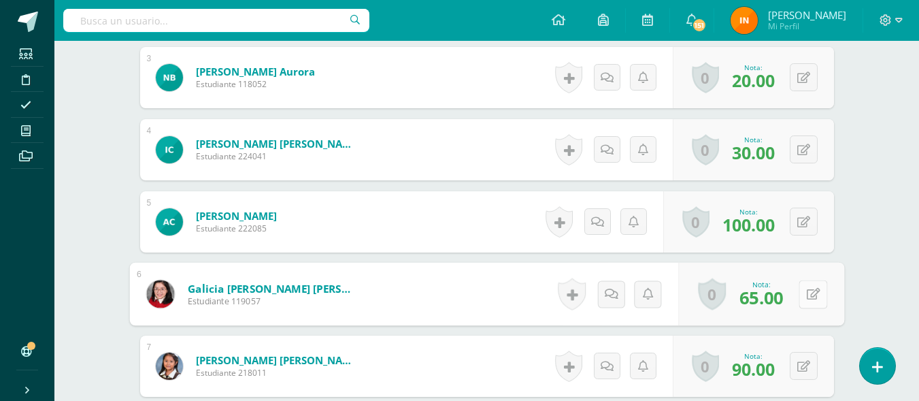
click at [805, 291] on button at bounding box center [813, 294] width 29 height 29
type input "66"
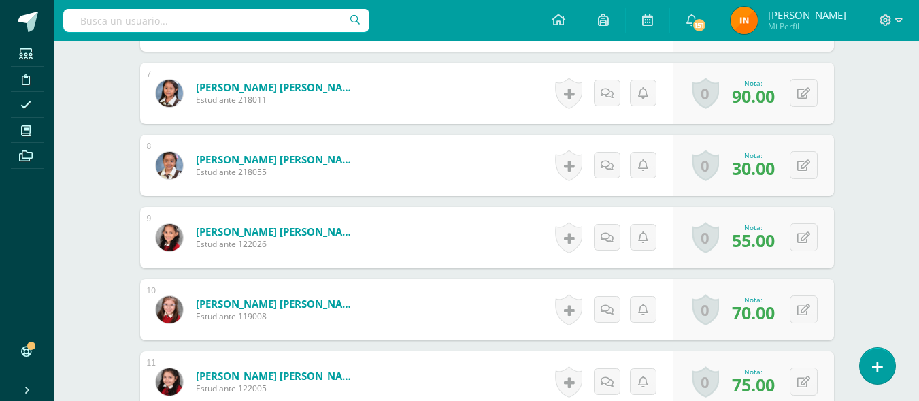
scroll to position [845, 0]
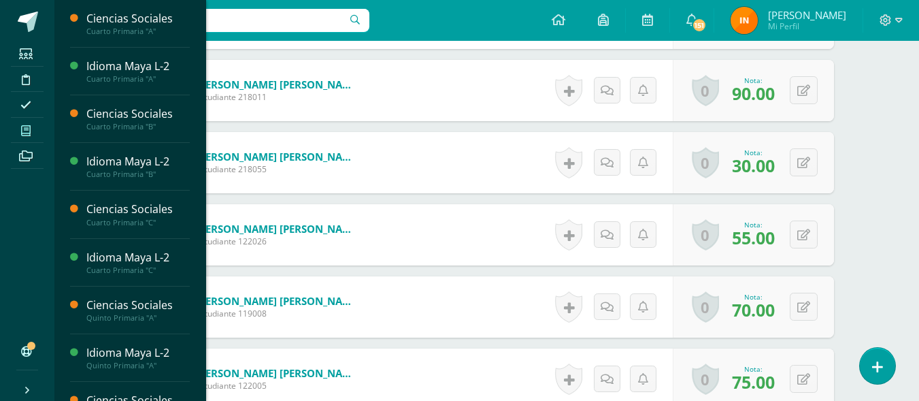
click at [33, 133] on span at bounding box center [26, 130] width 31 height 18
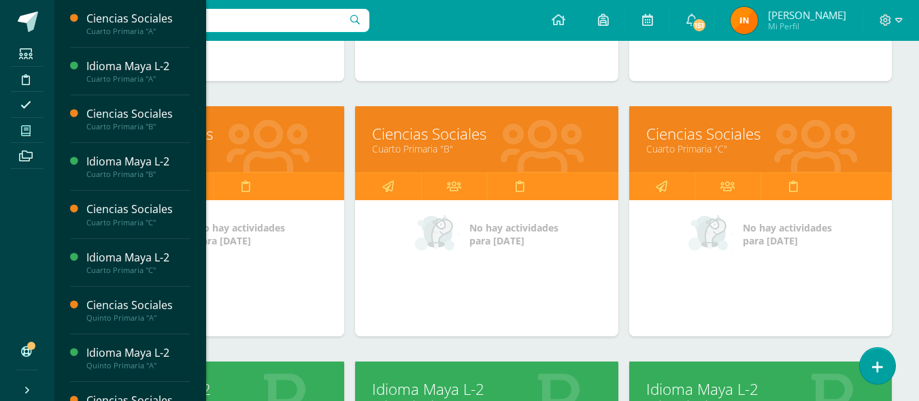
scroll to position [403, 0]
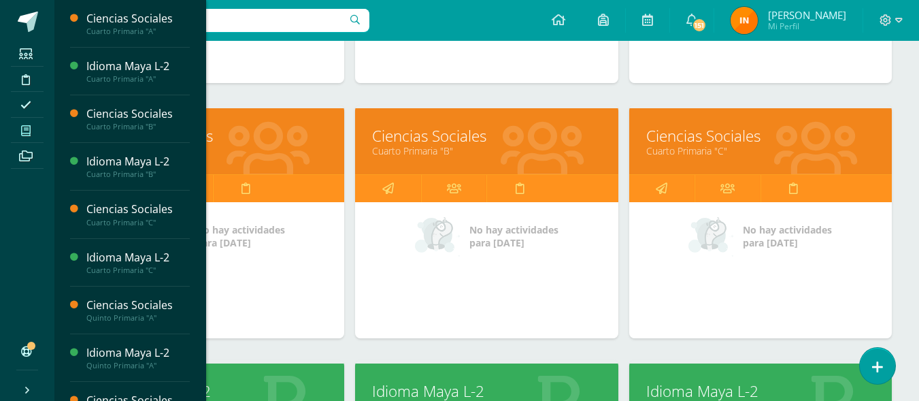
click at [805, 145] on link "Cuarto Primaria "C"" at bounding box center [760, 150] width 229 height 13
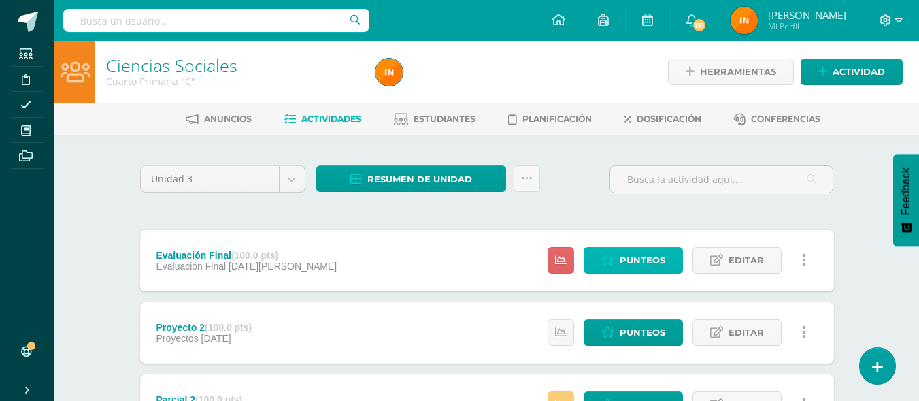
click at [649, 258] on span "Punteos" at bounding box center [643, 260] width 46 height 25
click at [616, 248] on link "Punteos" at bounding box center [633, 260] width 99 height 27
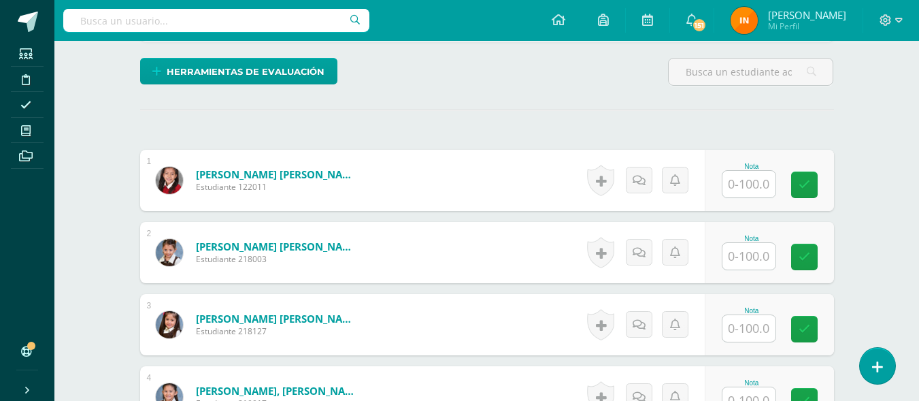
scroll to position [324, 0]
click at [748, 181] on input "text" at bounding box center [748, 183] width 53 height 27
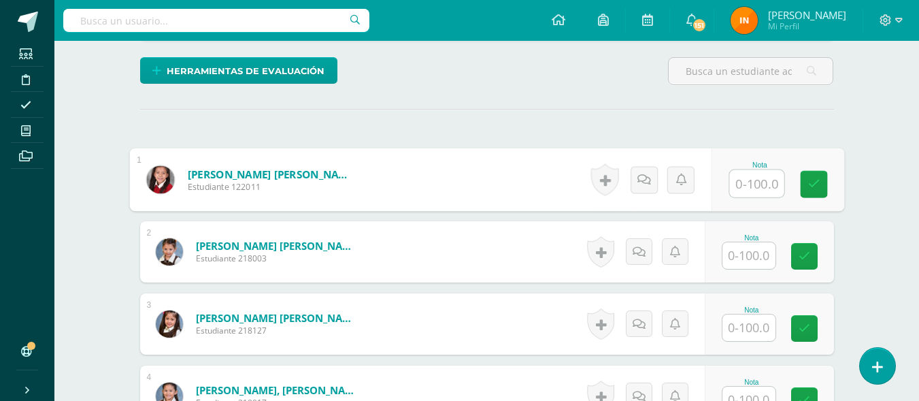
click at [748, 181] on input "text" at bounding box center [756, 183] width 54 height 27
type input "60"
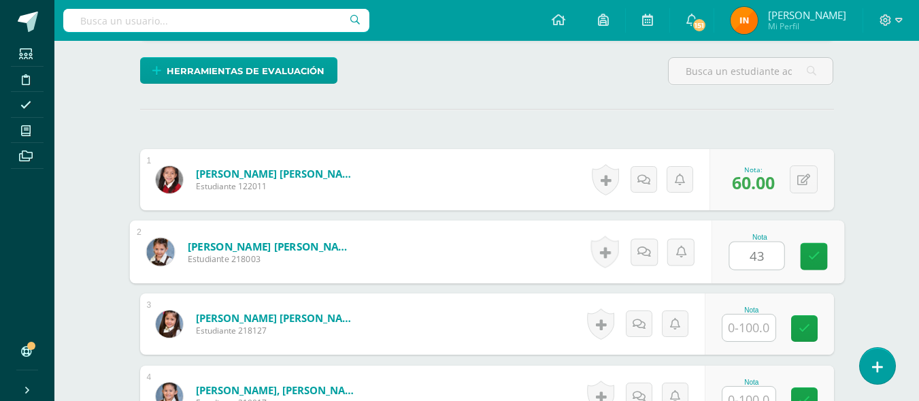
type input "43"
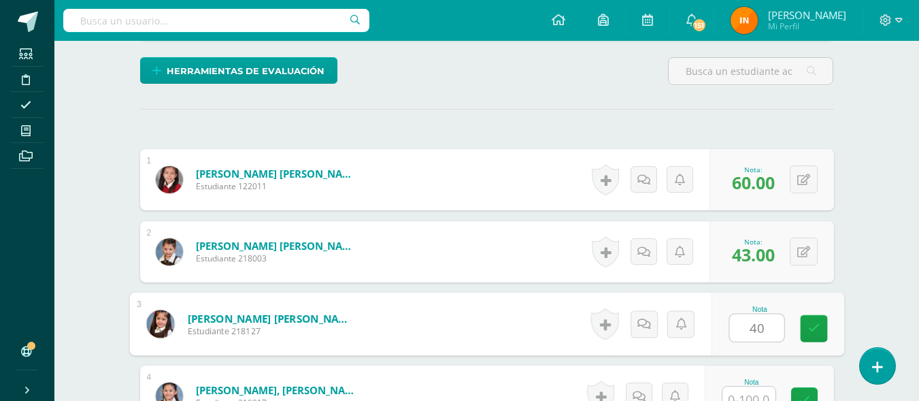
type input "40"
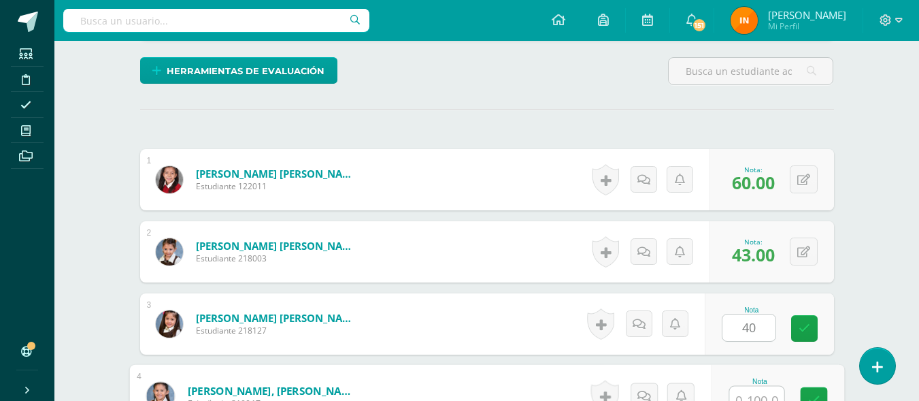
scroll to position [336, 0]
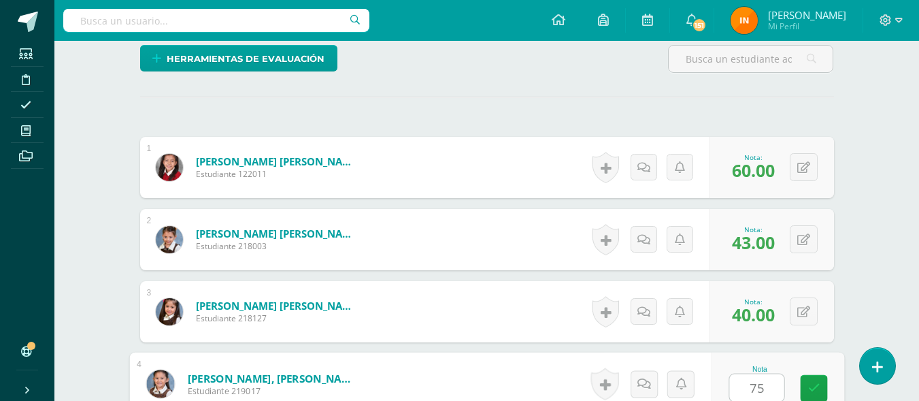
type input "75"
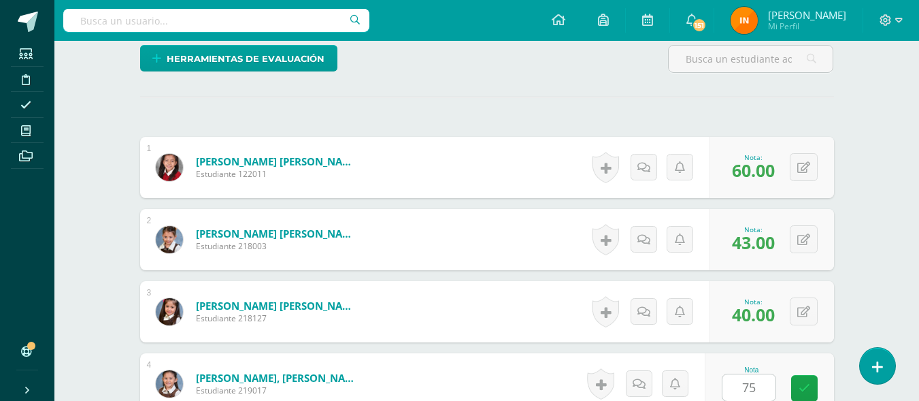
scroll to position [595, 0]
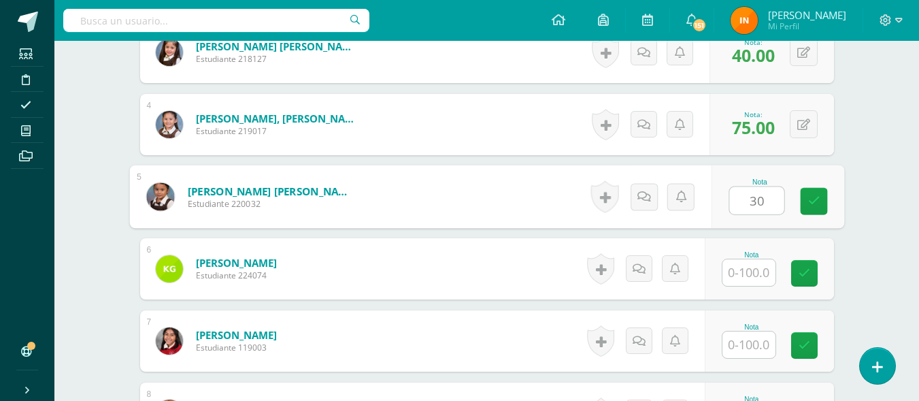
type input "30"
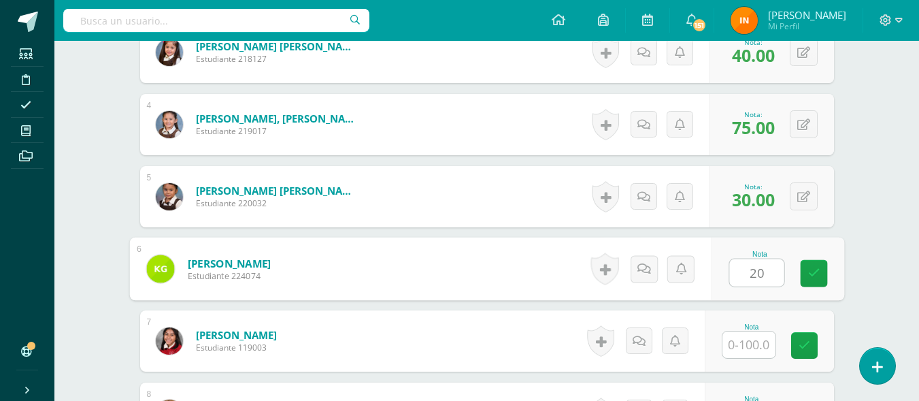
type input "20"
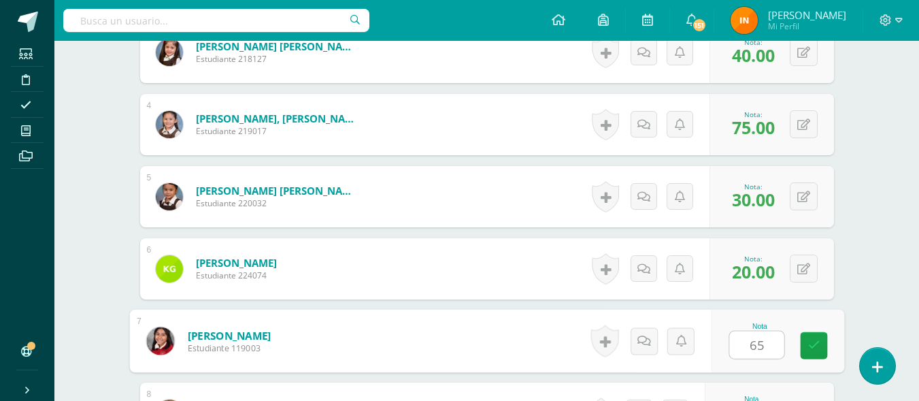
type input "65"
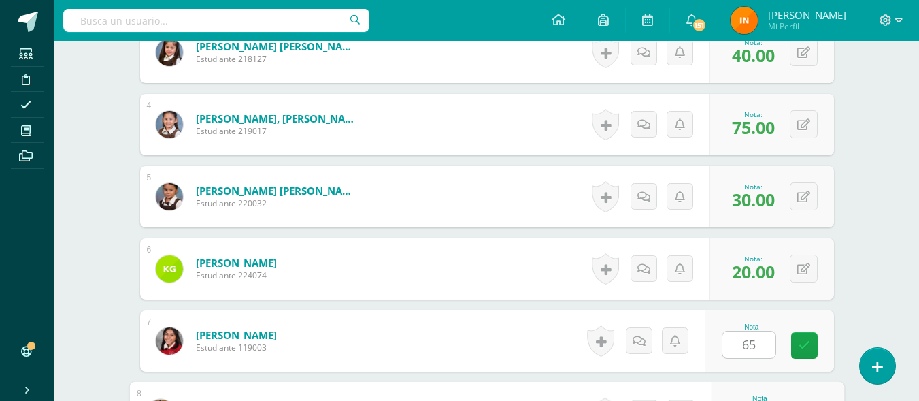
scroll to position [811, 0]
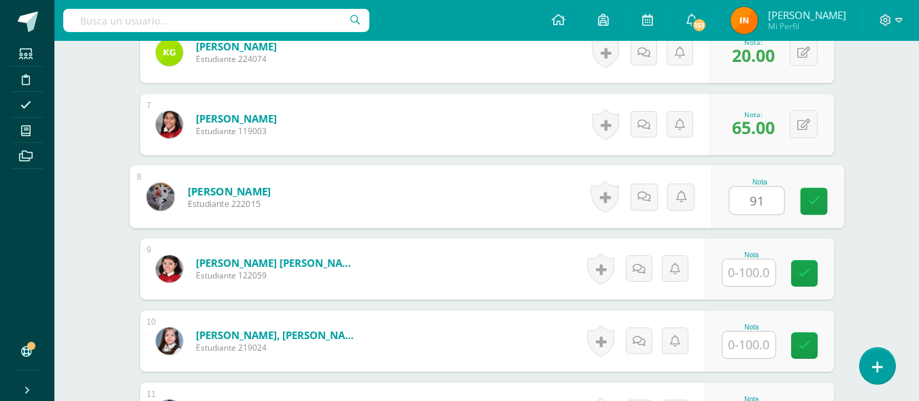
type input "91"
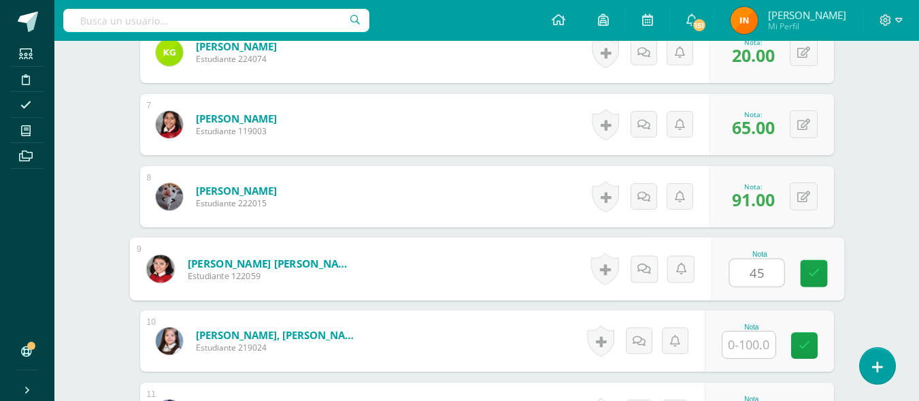
type input "45"
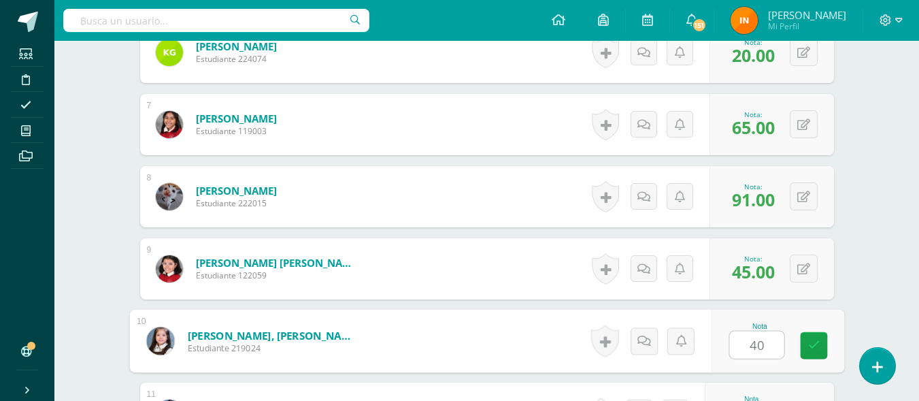
type input "40"
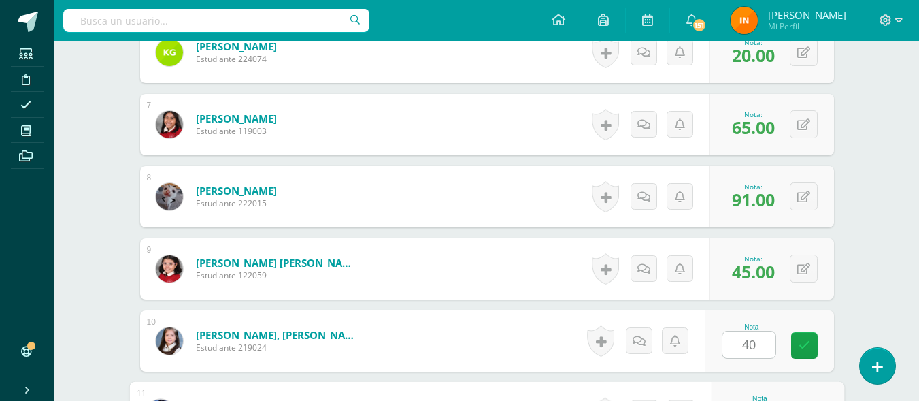
scroll to position [1028, 0]
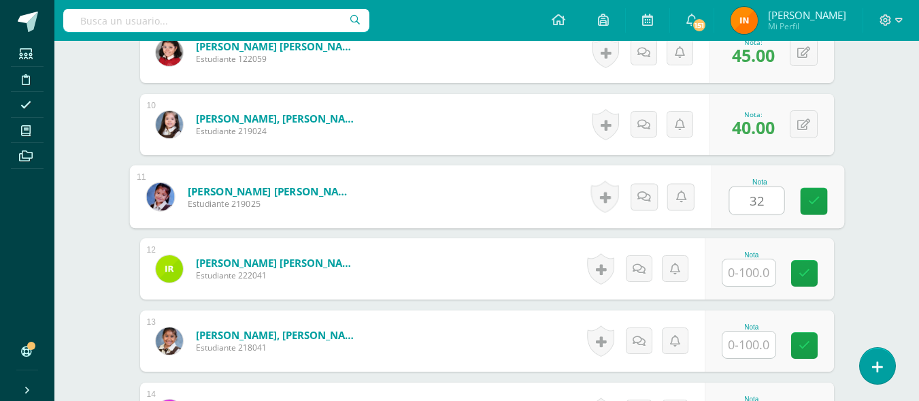
type input "32"
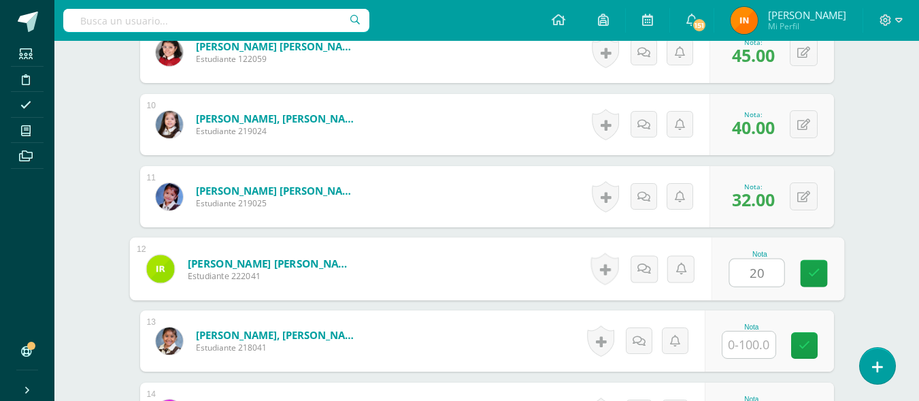
type input "20"
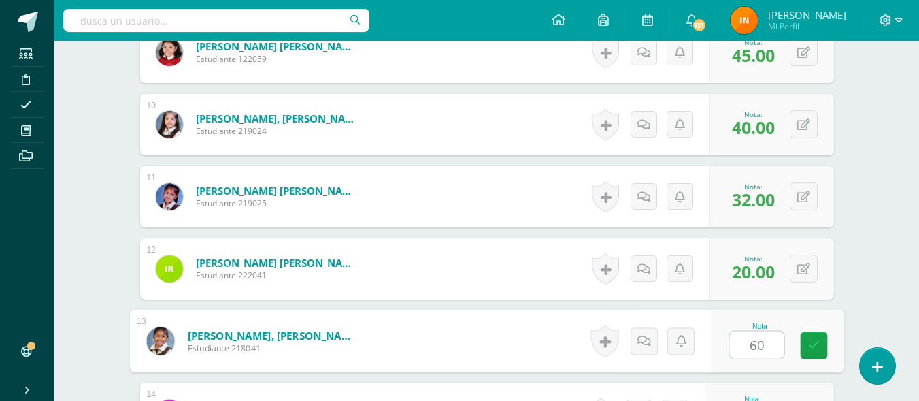
type input "60"
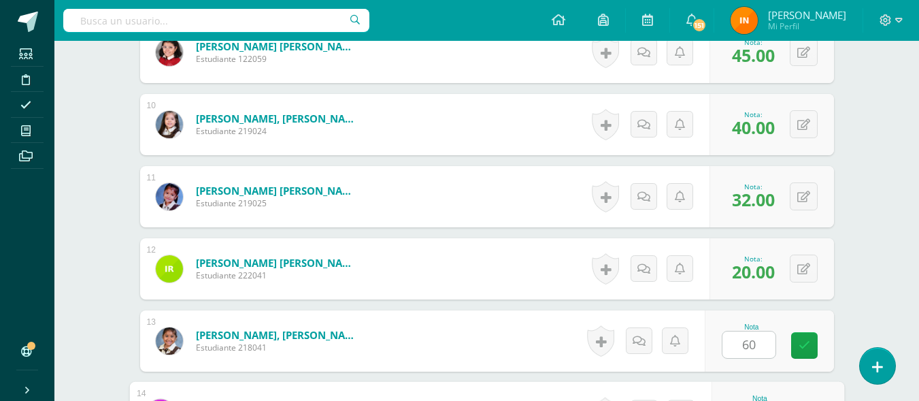
scroll to position [1244, 0]
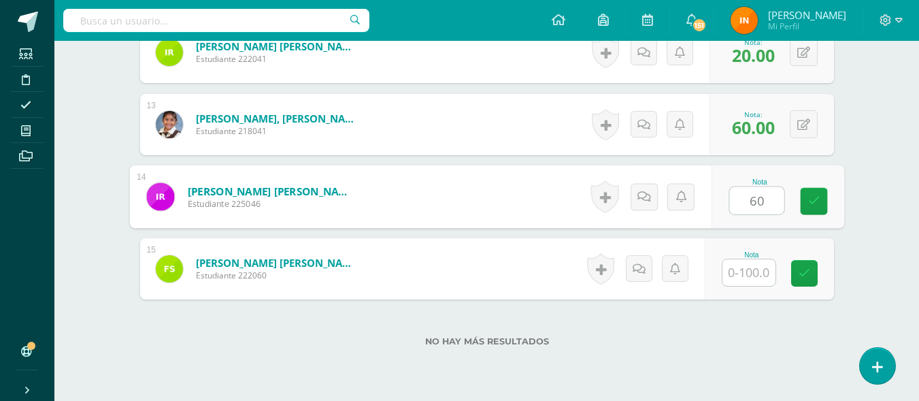
type input "60"
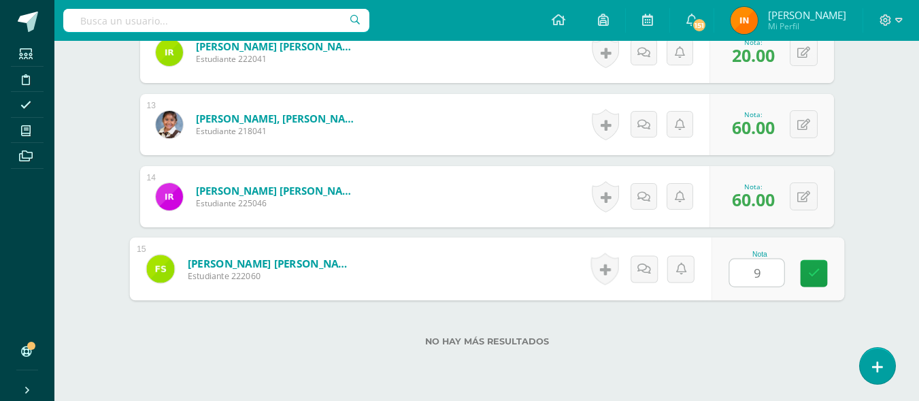
type input "95"
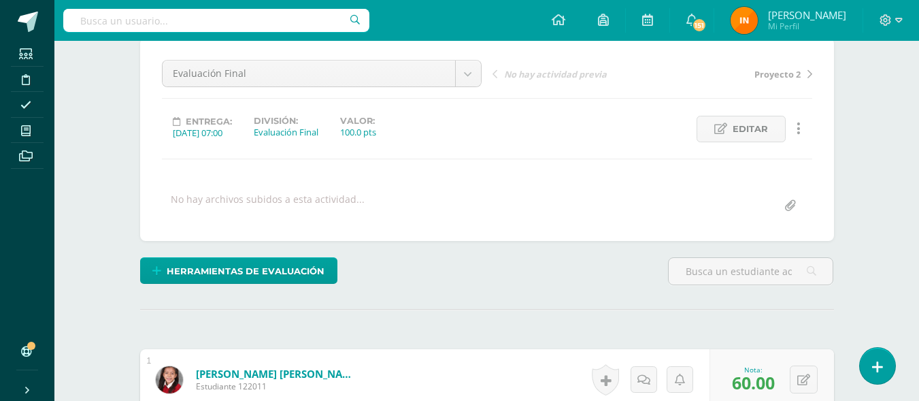
scroll to position [0, 0]
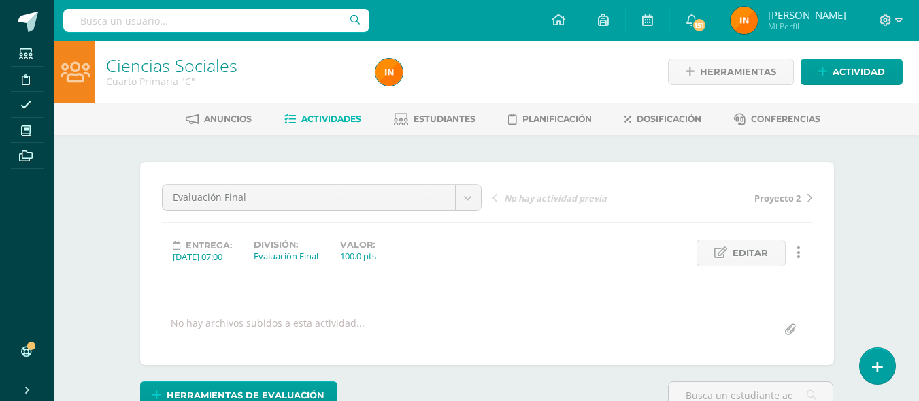
click at [337, 118] on span "Actividades" at bounding box center [331, 119] width 60 height 10
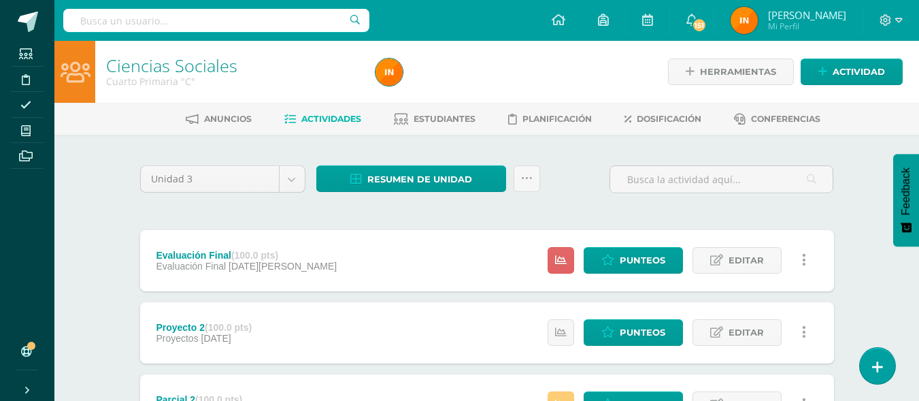
click at [321, 122] on span "Actividades" at bounding box center [331, 119] width 60 height 10
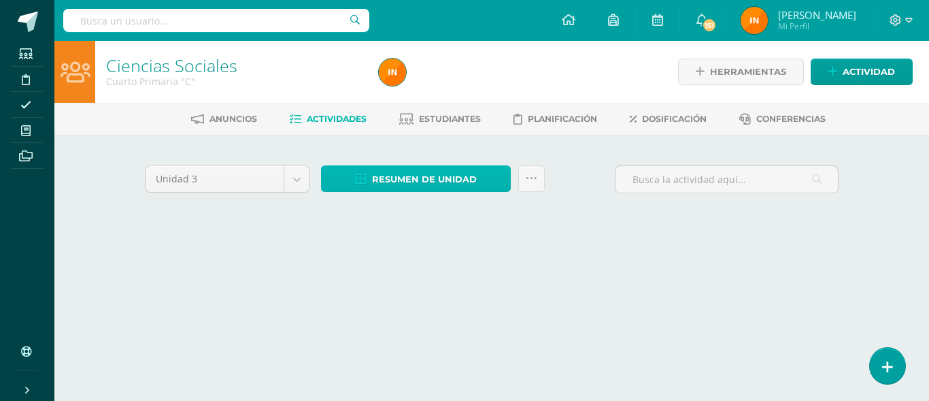
click at [443, 182] on span "Resumen de unidad" at bounding box center [424, 179] width 105 height 25
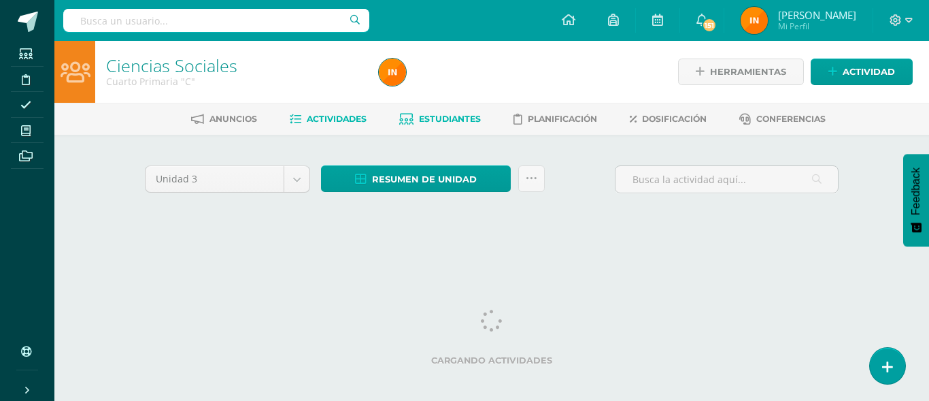
click at [454, 112] on link "Estudiantes" at bounding box center [440, 119] width 82 height 22
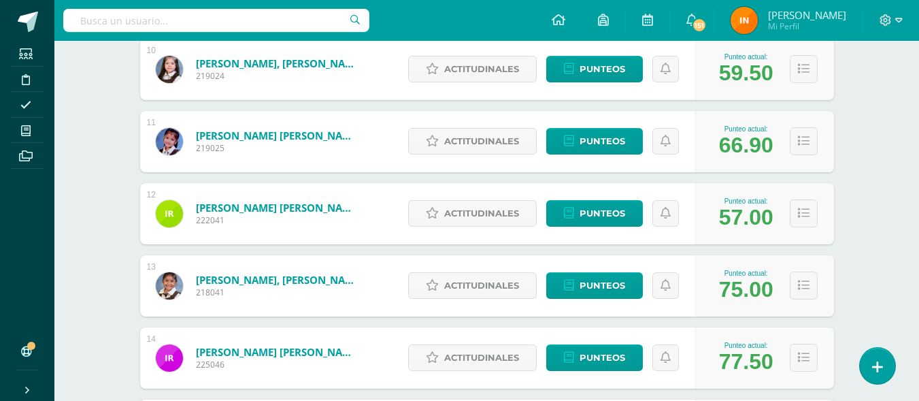
scroll to position [901, 0]
